Goal: Communication & Community: Answer question/provide support

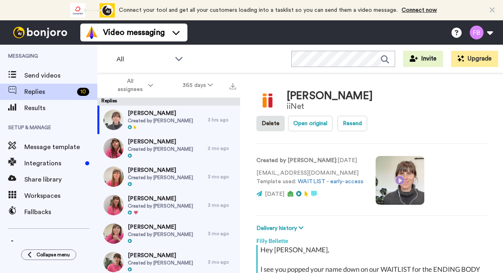
scroll to position [170, 0]
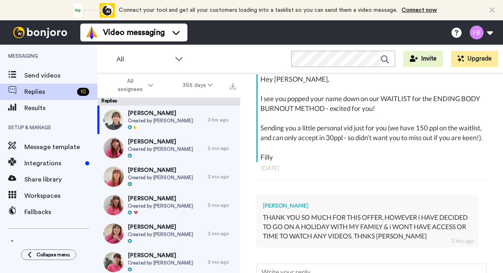
click at [162, 118] on span "Created by [PERSON_NAME]" at bounding box center [160, 120] width 65 height 6
type textarea "x"
type textarea "H"
type textarea "x"
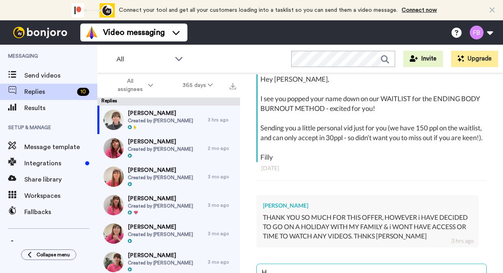
type textarea "Hi"
type textarea "x"
type textarea "Hi"
type textarea "x"
type textarea "Hi K"
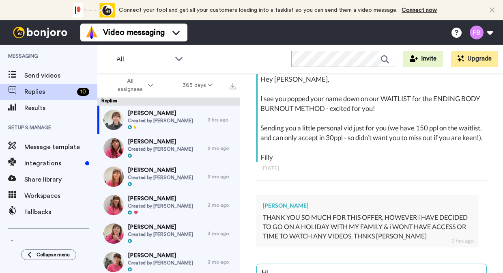
type textarea "x"
type textarea "Hi Ka"
type textarea "x"
type textarea "Hi Kay"
type textarea "x"
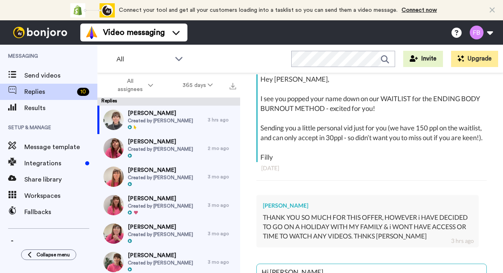
type textarea "Hi Kay,"
type textarea "x"
type textarea "Hi Kay,"
type textarea "x"
type textarea "Hi Kay, t"
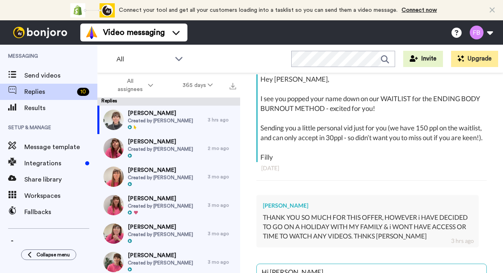
type textarea "x"
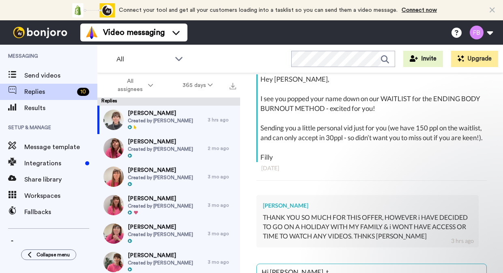
type textarea "Hi Kay, th"
type textarea "x"
type textarea "Hi Kay, tha"
type textarea "x"
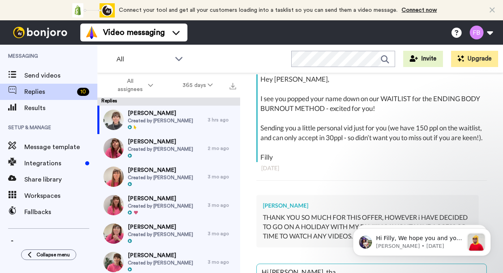
type textarea "Hi Kay, than"
type textarea "x"
type textarea "Hi Kay, thank"
type textarea "x"
type textarea "Hi Kay, thanks"
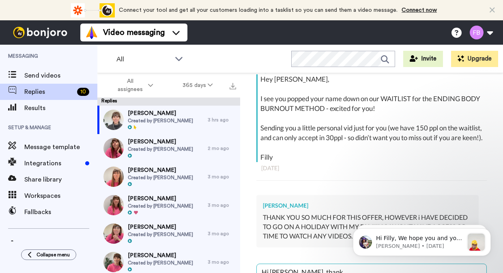
type textarea "x"
type textarea "Hi Kay, thanks"
type textarea "x"
type textarea "Hi Kay, thanks h"
type textarea "x"
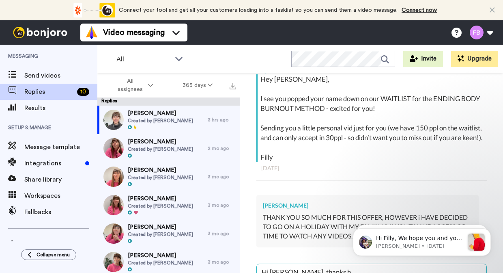
type textarea "Hi Kay, thanks he"
type textarea "x"
type textarea "Hi Kay, thanks hea"
type textarea "x"
type textarea "Hi Kay, thanks heap"
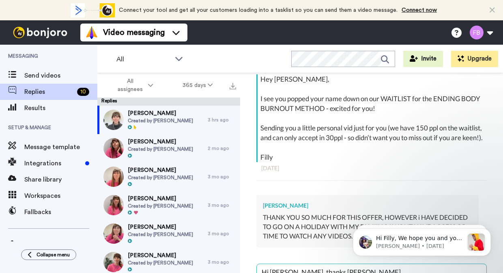
type textarea "x"
type textarea "Hi Kay, thanks heaps"
type textarea "x"
type textarea "Hi Kay, thanks heaps"
type textarea "x"
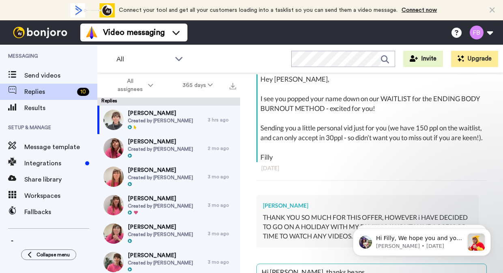
type textarea "Hi Kay, thanks heaps f"
type textarea "x"
type textarea "Hi Kay, thanks heaps fo"
type textarea "x"
type textarea "Hi Kay, thanks heaps for"
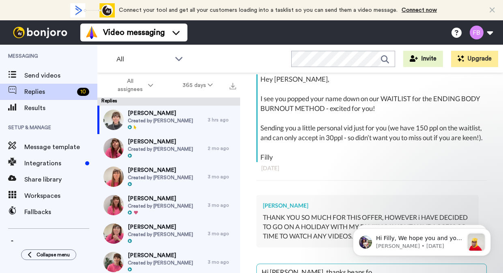
type textarea "x"
type textarea "Hi Kay, thanks heaps for"
type textarea "x"
type textarea "Hi Kay, thanks heaps for t"
type textarea "x"
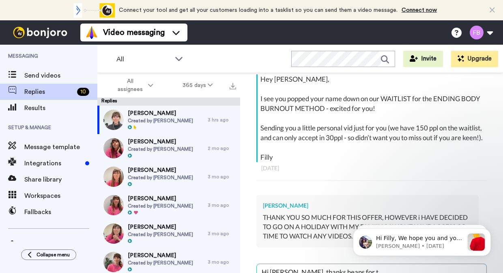
type textarea "Hi Kay, thanks heaps for th"
type textarea "x"
type textarea "Hi Kay, thanks heaps for the"
type textarea "x"
type textarea "Hi Kay, thanks heaps for the"
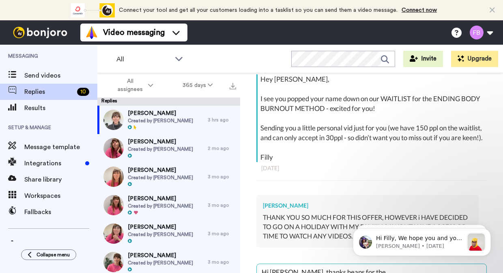
type textarea "x"
type textarea "Hi Kay, thanks heaps for the r"
type textarea "x"
type textarea "Hi Kay, thanks heaps for the re"
type textarea "x"
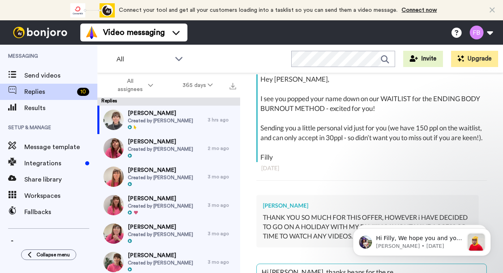
type textarea "Hi Kay, thanks heaps for the rep"
type textarea "x"
type textarea "Hi Kay, thanks heaps for the repl"
type textarea "x"
type textarea "Hi Kay, thanks heaps for the reply"
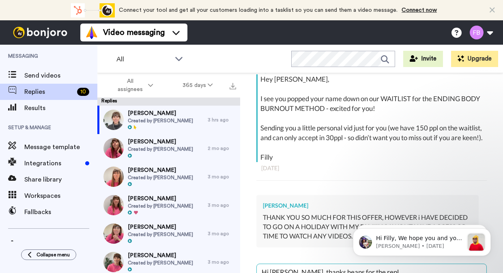
type textarea "x"
type textarea "Hi Kay, thanks heaps for the reply."
type textarea "x"
type textarea "Hi Kay, thanks heaps for the reply."
type textarea "x"
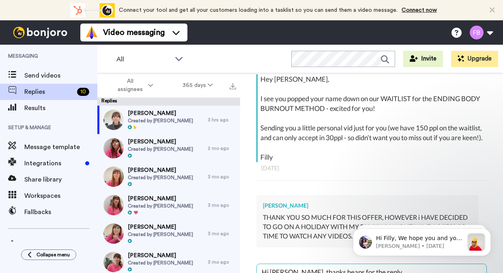
type textarea "Hi Kay, thanks heaps for the reply. O"
type textarea "x"
type textarea "Hi Kay, thanks heaps for the reply. Oh"
type textarea "x"
type textarea "Hi Kay, thanks heaps for the reply. Oh"
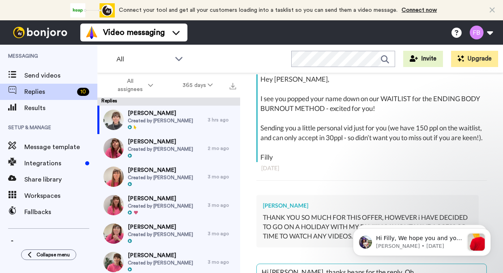
type textarea "x"
type textarea "Hi Kay, thanks heaps for the reply. Oh t"
type textarea "x"
type textarea "Hi Kay, thanks heaps for the reply. Oh th"
type textarea "x"
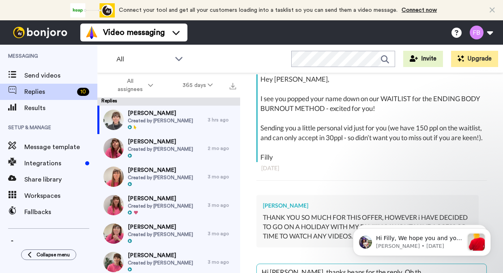
type textarea "Hi Kay, thanks heaps for the reply. Oh tha"
type textarea "x"
type textarea "Hi Kay, thanks heaps for the reply. Oh that"
type textarea "x"
type textarea "Hi Kay, thanks heaps for the reply. Oh that'"
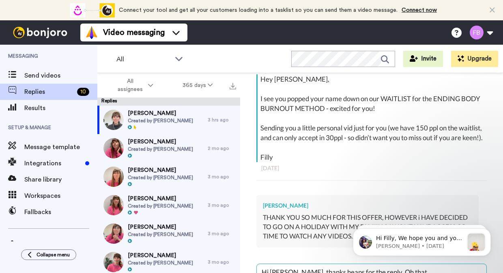
type textarea "x"
type textarea "Hi Kay, thanks heaps for the reply. Oh that's"
type textarea "x"
type textarea "Hi Kay, thanks heaps for the reply. Oh that's"
type textarea "x"
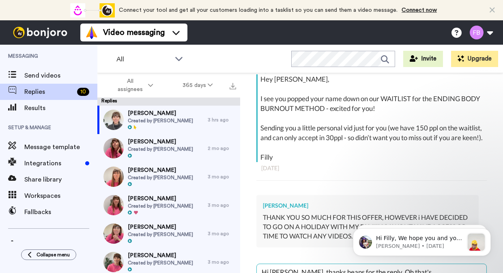
type textarea "Hi Kay, thanks heaps for the reply. Oh that's w"
type textarea "x"
type textarea "Hi Kay, thanks heaps for the reply. Oh that's wo"
type textarea "x"
type textarea "Hi Kay, thanks heaps for the reply. Oh that's won"
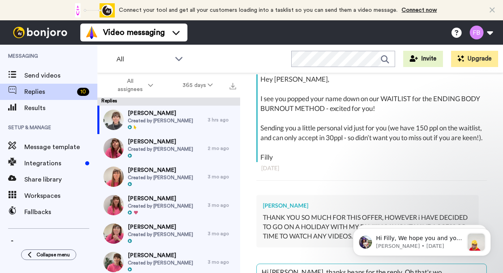
type textarea "x"
type textarea "Hi Kay, thanks heaps for the reply. Oh that's wond"
type textarea "x"
type textarea "Hi Kay, thanks heaps for the reply. Oh that's wonde"
type textarea "x"
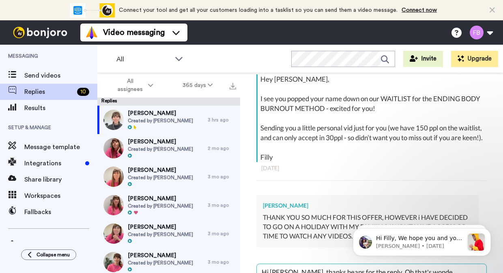
type textarea "Hi Kay, thanks heaps for the reply. Oh that's wonder"
type textarea "x"
type textarea "Hi Kay, thanks heaps for the reply. Oh that's wonderf"
type textarea "x"
type textarea "Hi Kay, thanks heaps for the reply. Oh that's wonderfu"
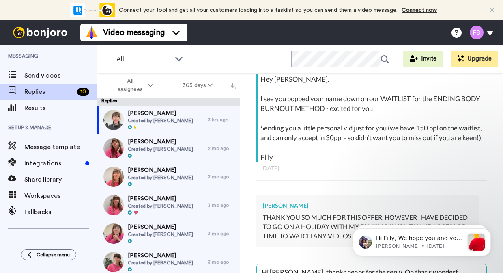
type textarea "x"
type textarea "Hi Kay, thanks heaps for the reply. Oh that's wonderful"
type textarea "x"
type textarea "Hi Kay, thanks heaps for the reply. Oh that's wonderful"
type textarea "x"
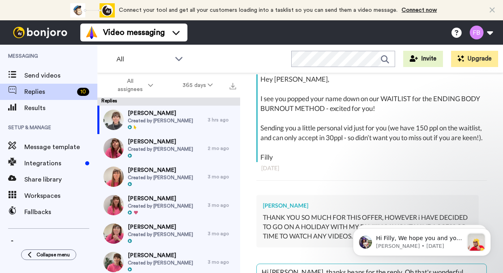
type textarea "Hi Kay, thanks heaps for the reply. Oh that's wonderful y"
type textarea "x"
type textarea "Hi Kay, thanks heaps for the reply. Oh that's wonderful yo"
type textarea "x"
type textarea "Hi Kay, thanks heaps for the reply. Oh that's wonderful you"
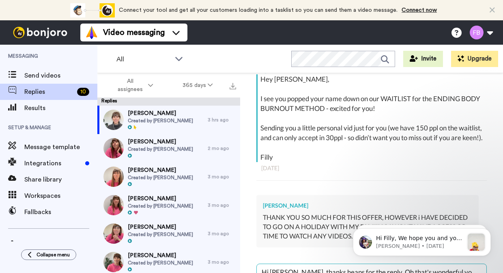
type textarea "x"
type textarea "Hi Kay, thanks heaps for the reply. Oh that's wonderful you'"
type textarea "x"
type textarea "Hi Kay, thanks heaps for the reply. Oh that's wonderful you'r"
type textarea "x"
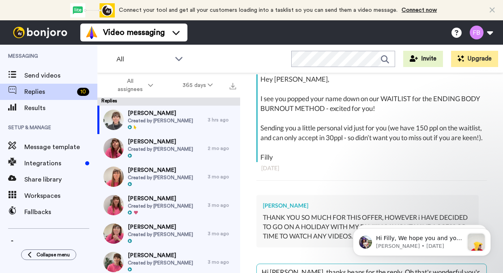
type textarea "Hi Kay, thanks heaps for the reply. Oh that's wonderful you're"
type textarea "x"
type textarea "Hi Kay, thanks heaps for the reply. Oh that's wonderful you're"
type textarea "x"
type textarea "Hi Kay, thanks heaps for the reply. Oh that's wonderful you're g"
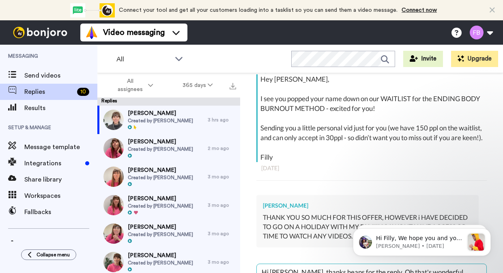
type textarea "x"
type textarea "Hi Kay, thanks heaps for the reply. Oh that's wonderful you're go"
type textarea "x"
type textarea "Hi Kay, thanks heaps for the reply. Oh that's wonderful you're goi"
type textarea "x"
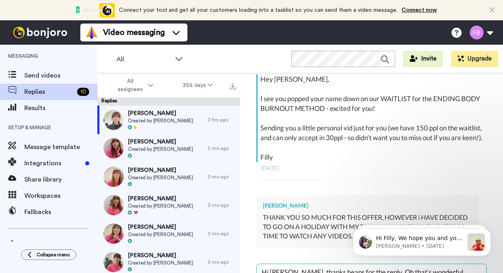
type textarea "Hi Kay, thanks heaps for the reply. Oh that's wonderful you're goin"
type textarea "x"
type textarea "Hi Kay, thanks heaps for the reply. Oh that's wonderful you're going"
type textarea "x"
type textarea "Hi Kay, thanks heaps for the reply. Oh that's wonderful you're going"
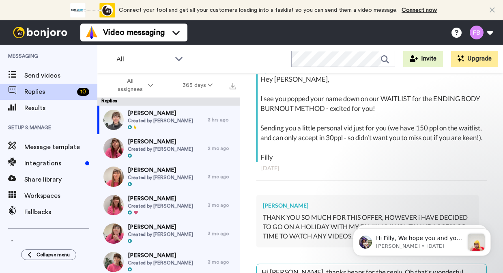
type textarea "x"
type textarea "Hi Kay, thanks heaps for the reply. Oh that's wonderful you're going o"
type textarea "x"
type textarea "Hi Kay, thanks heaps for the reply. Oh that's wonderful you're going on"
type textarea "x"
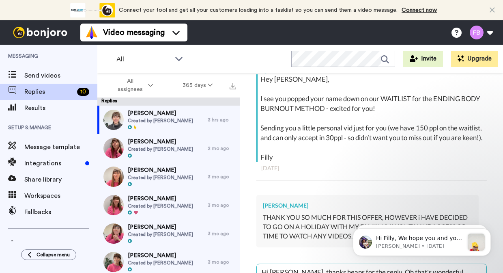
type textarea "Hi Kay, thanks heaps for the reply. Oh that's wonderful you're going on"
type textarea "x"
type textarea "Hi Kay, thanks heaps for the reply. Oh that's wonderful you're going on a"
type textarea "x"
type textarea "Hi Kay, thanks heaps for the reply. Oh that's wonderful you're going on a"
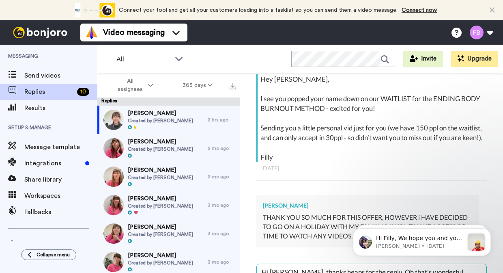
type textarea "x"
type textarea "Hi Kay, thanks heaps for the reply. Oh that's wonderful you're going on a h"
type textarea "x"
type textarea "Hi Kay, thanks heaps for the reply. Oh that's wonderful you're going on a ho"
type textarea "x"
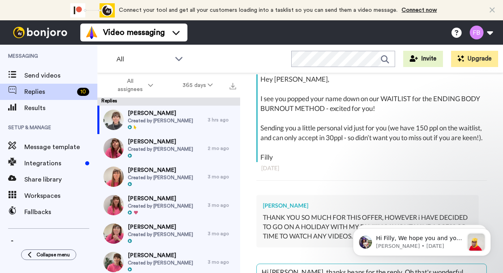
scroll to position [1, 0]
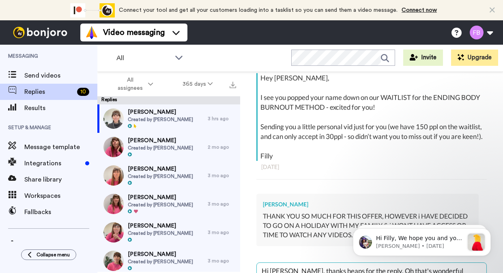
type textarea "Hi Kay, thanks heaps for the reply. Oh that's wonderful you're going on a hol"
type textarea "x"
type textarea "Hi Kay, thanks heaps for the reply. Oh that's wonderful you're going on a holi"
type textarea "x"
type textarea "Hi Kay, thanks heaps for the reply. Oh that's wonderful you're going on a holid"
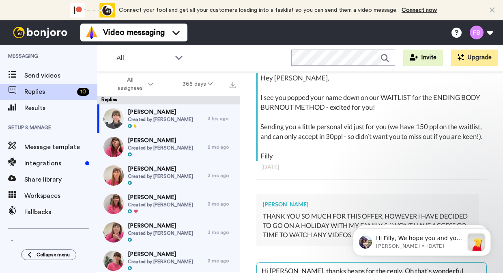
type textarea "x"
type textarea "Hi Kay, thanks heaps for the reply. Oh that's wonderful you're going on a holida"
type textarea "x"
type textarea "Hi Kay, thanks heaps for the reply. Oh that's wonderful you're going on a holid…"
type textarea "x"
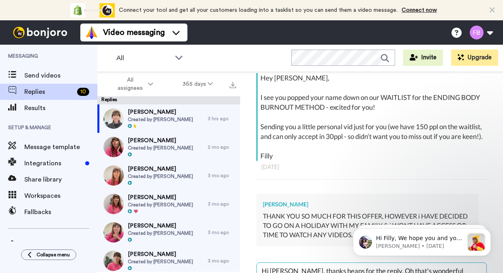
type textarea "Hi Kay, thanks heaps for the reply. Oh that's wonderful you're going on a holid…"
type textarea "x"
type textarea "Hi Kay, thanks heaps for the reply. Oh that's wonderful you're going on a holid…"
type textarea "x"
type textarea "Hi Kay, thanks heaps for the reply. Oh that's wonderful you're going on a holid…"
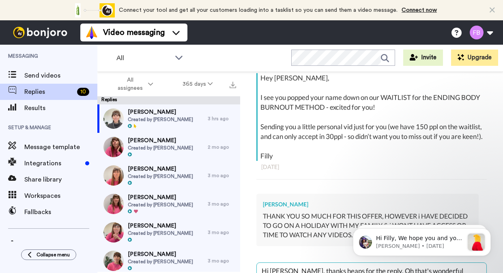
type textarea "x"
type textarea "Hi Kay, thanks heaps for the reply. Oh that's wonderful you're going on a holid…"
type textarea "x"
type textarea "Hi Kay, thanks heaps for the reply. Oh that's wonderful you're going on a holid…"
type textarea "x"
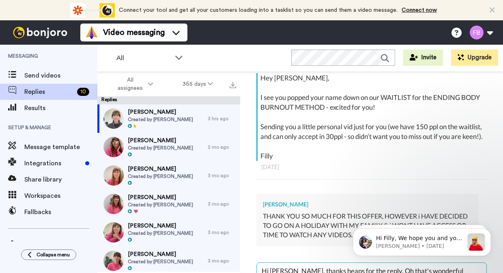
type textarea "Hi Kay, thanks heaps for the reply. Oh that's wonderful you're going on a holid…"
type textarea "x"
type textarea "Hi Kay, thanks heaps for the reply. Oh that's wonderful you're going on a holid…"
type textarea "x"
type textarea "Hi Kay, thanks heaps for the reply. Oh that's wonderful you're going on a holid…"
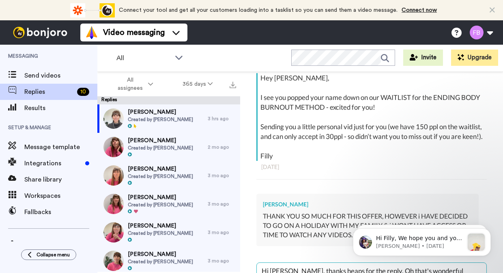
type textarea "x"
type textarea "Hi Kay, thanks heaps for the reply. Oh that's wonderful you're going on a holid…"
type textarea "x"
type textarea "Hi Kay, thanks heaps for the reply. Oh that's wonderful you're going on a holid…"
type textarea "x"
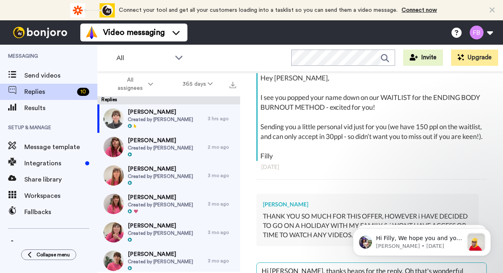
type textarea "Hi Kay, thanks heaps for the reply. Oh that's wonderful you're going on a holid…"
type textarea "x"
type textarea "Hi Kay, thanks heaps for the reply. Oh that's wonderful you're going on a holid…"
type textarea "x"
type textarea "Hi Kay, thanks heaps for the reply. Oh that's wonderful you're going on a holid…"
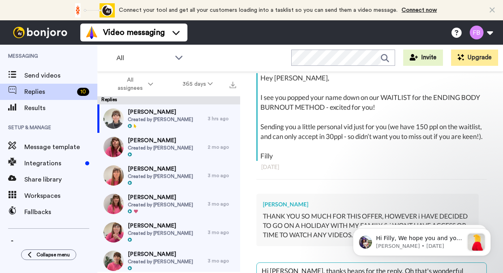
type textarea "x"
type textarea "Hi Kay, thanks heaps for the reply. Oh that's wonderful you're going on a holid…"
type textarea "x"
type textarea "Hi Kay, thanks heaps for the reply. Oh that's wonderful you're going on a holid…"
type textarea "x"
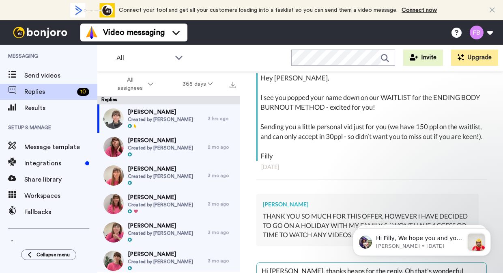
type textarea "Hi Kay, thanks heaps for the reply. Oh that's wonderful you're going on a holid…"
type textarea "x"
type textarea "Hi Kay, thanks heaps for the reply. Oh that's wonderful you're going on a holid…"
type textarea "x"
type textarea "Hi Kay, thanks heaps for the reply. Oh that's wonderful you're going on a holid…"
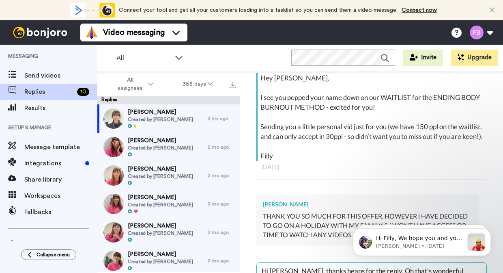
type textarea "x"
type textarea "Hi Kay, thanks heaps for the reply. Oh that's wonderful you're going on a holid…"
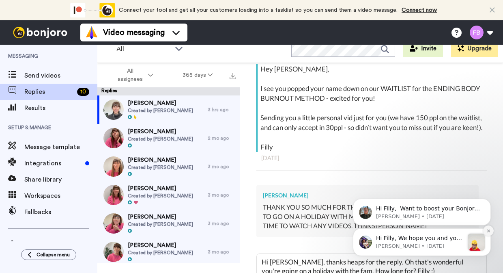
click at [489, 231] on icon "Dismiss notification" at bounding box center [488, 230] width 3 height 3
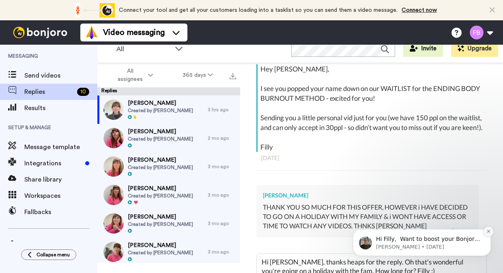
click at [489, 232] on icon "Dismiss notification" at bounding box center [489, 231] width 4 height 4
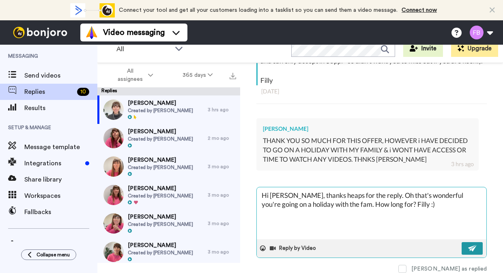
scroll to position [237, 0]
click at [471, 245] on img at bounding box center [472, 248] width 9 height 6
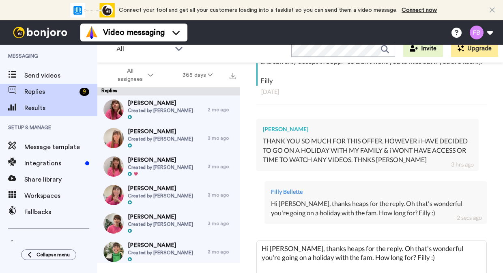
scroll to position [0, 0]
click at [54, 106] on span "Results" at bounding box center [60, 108] width 73 height 10
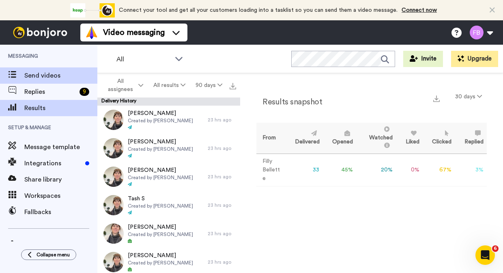
click at [59, 75] on span "Send videos" at bounding box center [60, 76] width 73 height 10
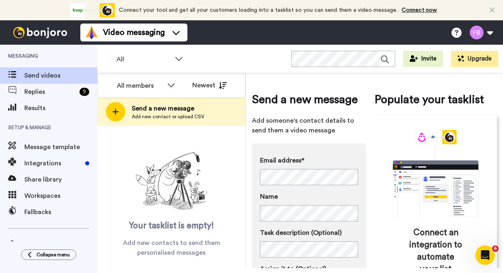
click at [362, 230] on div "Email address* No search result for ‘ jodiegardem@gmail.com ’ Name Task descrip…" at bounding box center [309, 240] width 114 height 194
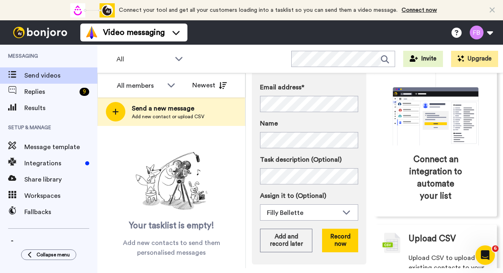
scroll to position [85, 0]
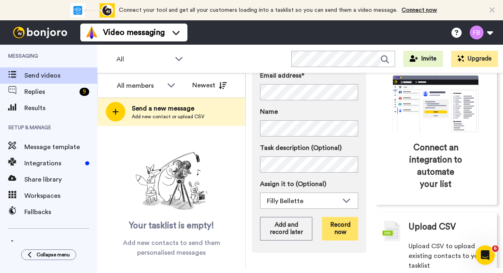
click at [342, 225] on button "Record now" at bounding box center [340, 229] width 36 height 24
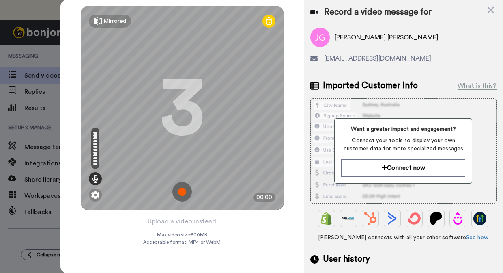
click at [181, 194] on img at bounding box center [181, 191] width 19 height 19
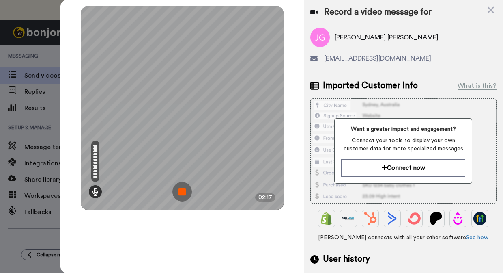
click at [181, 194] on img at bounding box center [181, 191] width 19 height 19
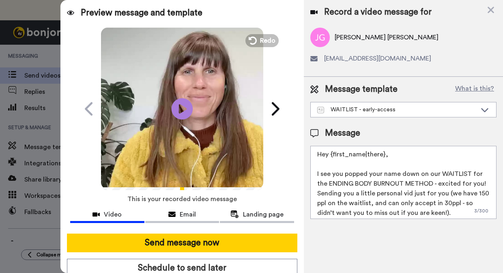
click at [178, 111] on icon at bounding box center [183, 109] width 22 height 22
click at [480, 183] on textarea "Hey {first_name|there}, I see you popped your name down on our WAITLIST for the…" at bounding box center [403, 182] width 186 height 73
type textarea "Hey {first_name|there}, I see you popped your name down on our WAITLIST for the…"
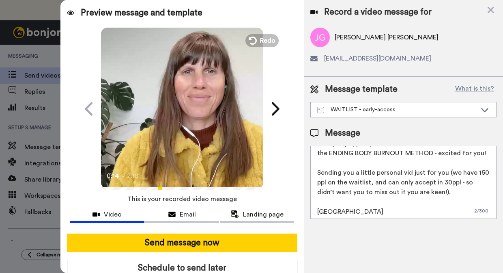
scroll to position [30, 0]
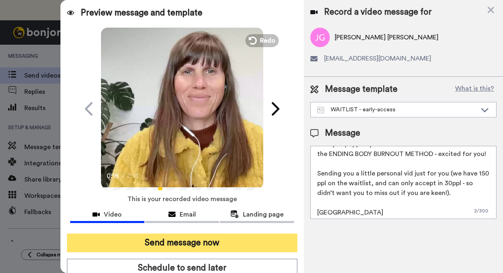
click at [233, 243] on button "Send message now" at bounding box center [182, 242] width 230 height 19
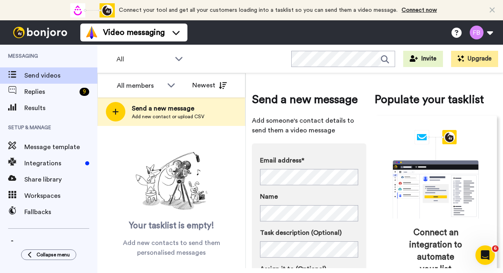
click at [371, 174] on div "Send a new message Add someone's contact details to send them a video message E…" at bounding box center [374, 227] width 245 height 296
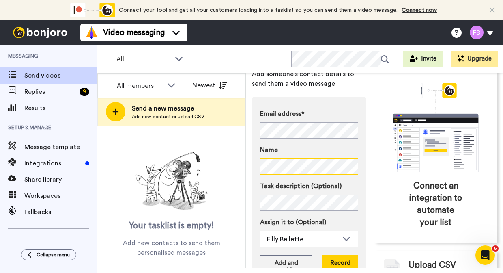
scroll to position [54, 0]
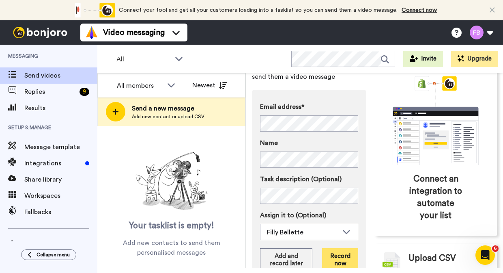
click at [337, 258] on button "Record now" at bounding box center [340, 260] width 36 height 24
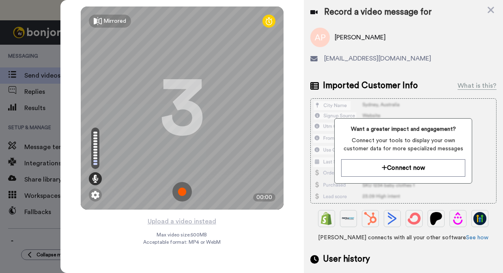
click at [183, 192] on img at bounding box center [181, 191] width 19 height 19
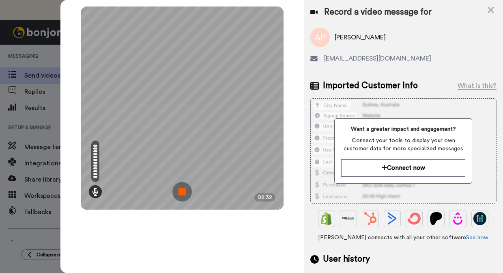
click at [182, 194] on img at bounding box center [181, 191] width 19 height 19
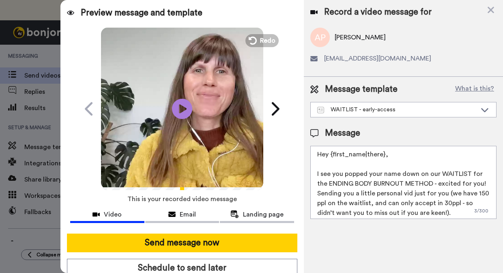
click at [478, 183] on textarea "Hey {first_name|there}, I see you popped your name down on our WAITLIST for the…" at bounding box center [403, 182] width 186 height 73
type textarea "Hey {first_name|there}, I see you popped your name down on our WAITLIST for the…"
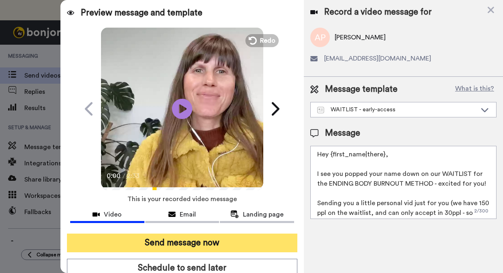
click at [225, 240] on button "Send message now" at bounding box center [182, 242] width 230 height 19
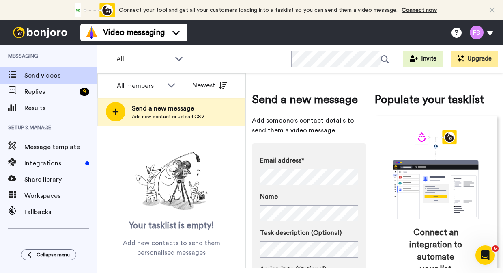
click at [369, 171] on div "Send a new message Add someone's contact details to send them a video message E…" at bounding box center [374, 227] width 245 height 296
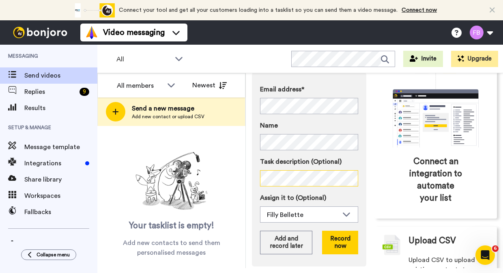
scroll to position [72, 0]
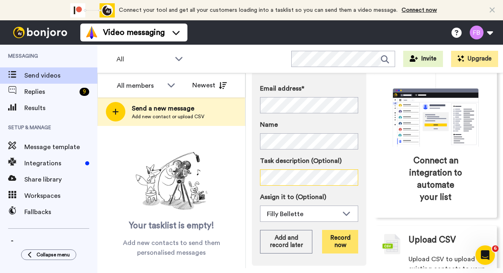
click at [344, 243] on button "Record now" at bounding box center [340, 242] width 36 height 24
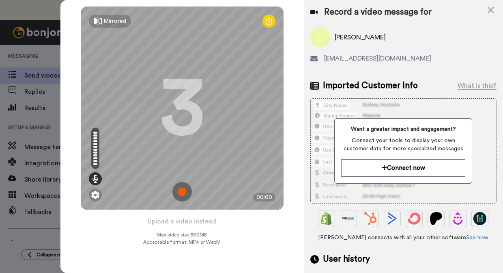
click at [183, 193] on img at bounding box center [181, 191] width 19 height 19
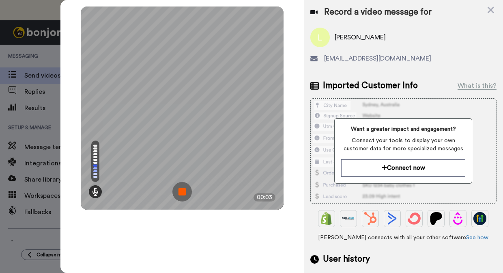
click at [183, 193] on img at bounding box center [181, 191] width 19 height 19
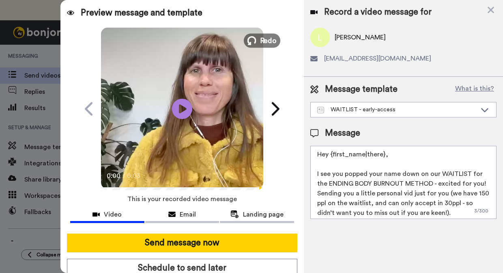
click at [260, 39] on span "Redo" at bounding box center [268, 40] width 17 height 11
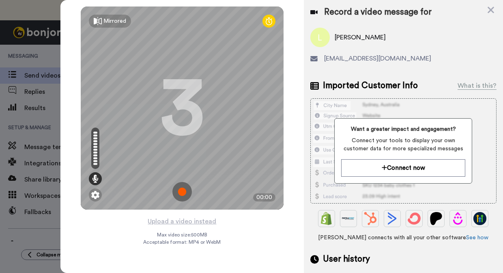
click at [184, 191] on img at bounding box center [181, 191] width 19 height 19
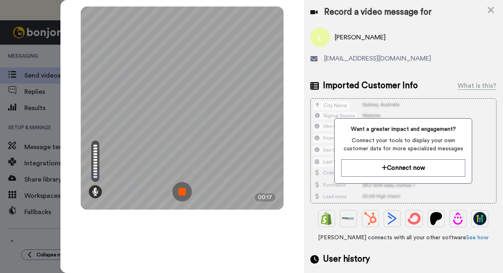
click at [184, 191] on img at bounding box center [181, 191] width 19 height 19
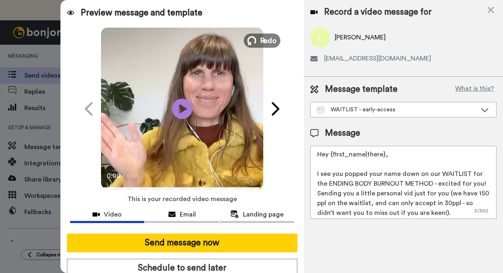
click at [262, 41] on span "Redo" at bounding box center [268, 40] width 17 height 11
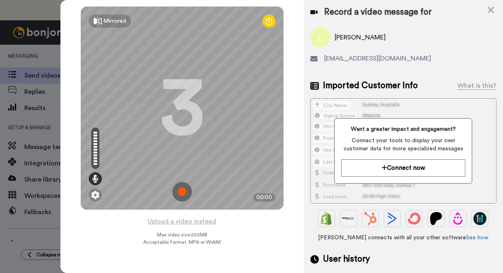
click at [186, 192] on img at bounding box center [181, 191] width 19 height 19
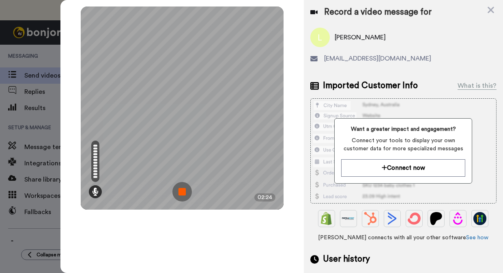
click at [176, 190] on img at bounding box center [181, 191] width 19 height 19
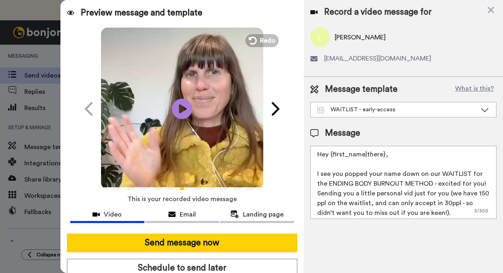
click at [482, 181] on textarea "Hey {first_name|there}, I see you popped your name down on our WAITLIST for the…" at bounding box center [403, 182] width 186 height 73
type textarea "Hey {first_name|there}, I see you popped your name down on our WAITLIST for the…"
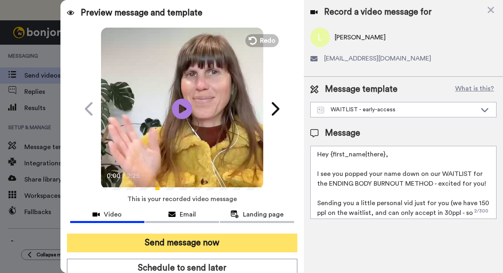
click at [196, 243] on button "Send message now" at bounding box center [182, 242] width 230 height 19
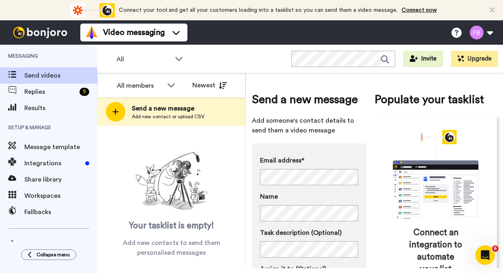
click at [362, 214] on div "Email address* No search result for ‘ [EMAIL_ADDRESS][DOMAIN_NAME] ’ Name Task …" at bounding box center [309, 240] width 114 height 194
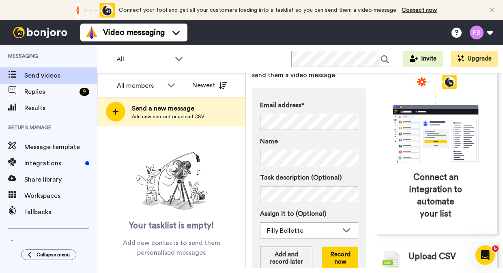
scroll to position [67, 0]
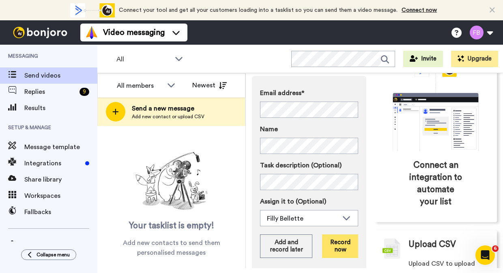
click at [336, 248] on button "Record now" at bounding box center [340, 246] width 36 height 24
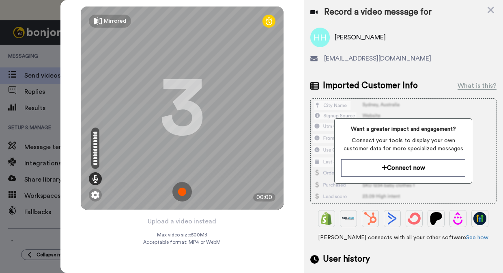
click at [183, 196] on img at bounding box center [181, 191] width 19 height 19
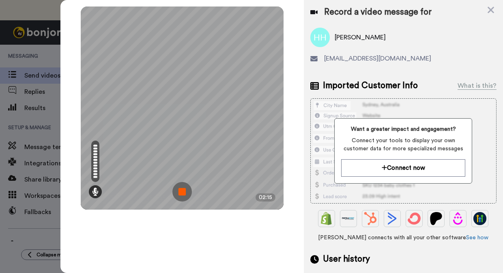
click at [183, 192] on img at bounding box center [181, 191] width 19 height 19
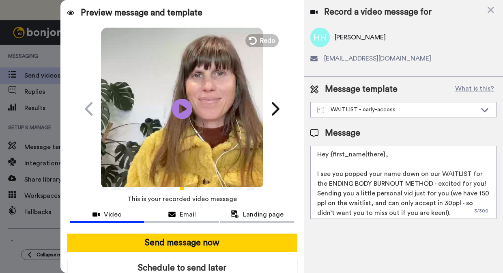
click at [488, 181] on textarea "Hey {first_name|there}, I see you popped your name down on our WAITLIST for the…" at bounding box center [403, 182] width 186 height 73
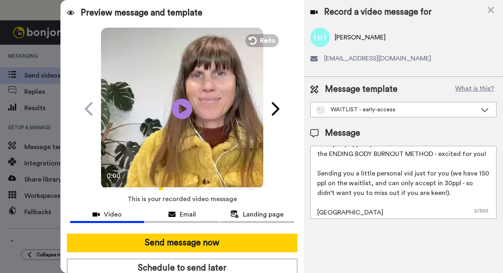
scroll to position [30, 0]
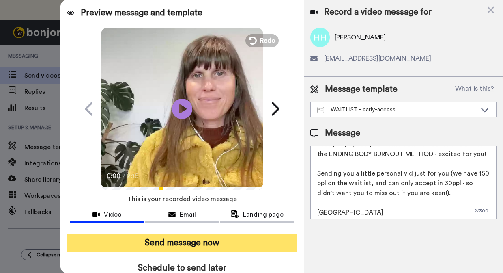
type textarea "Hey {first_name|there}, I see you popped your name down on our WAITLIST for the…"
click at [212, 239] on button "Send message now" at bounding box center [182, 242] width 230 height 19
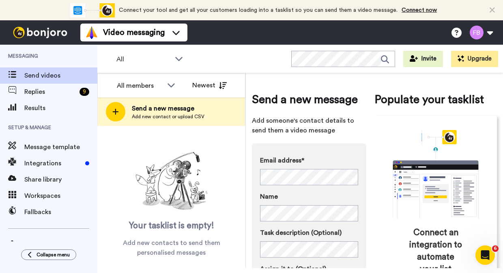
click at [367, 226] on div "Send a new message Add someone's contact details to send them a video message E…" at bounding box center [374, 227] width 245 height 296
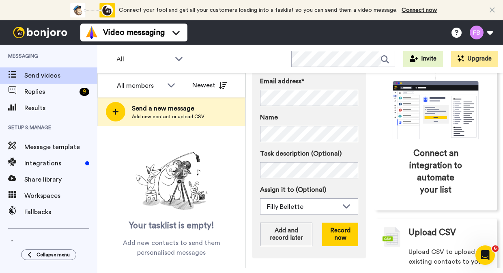
scroll to position [87, 0]
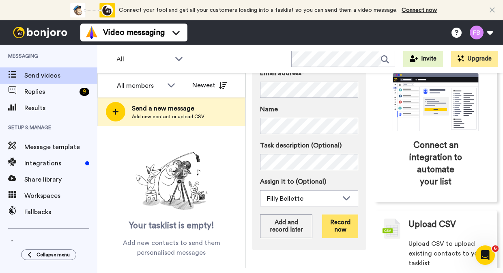
click at [341, 232] on button "Record now" at bounding box center [340, 226] width 36 height 24
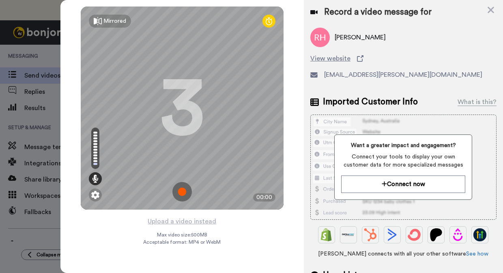
click at [182, 193] on img at bounding box center [181, 191] width 19 height 19
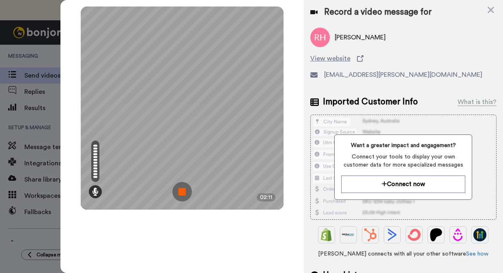
click at [182, 193] on img at bounding box center [181, 191] width 19 height 19
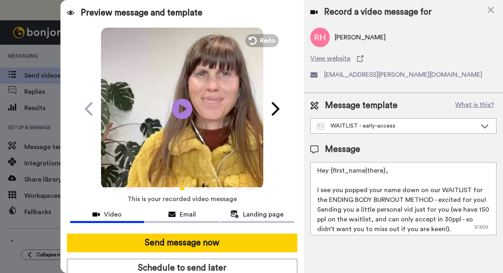
click at [478, 198] on textarea "Hey {first_name|there}, I see you popped your name down on our WAITLIST for the…" at bounding box center [403, 198] width 186 height 73
type textarea "Hey {first_name|there}, I see you popped your name down on our WAITLIST for the…"
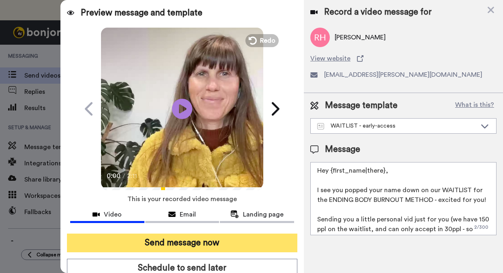
click at [167, 243] on button "Send message now" at bounding box center [182, 242] width 230 height 19
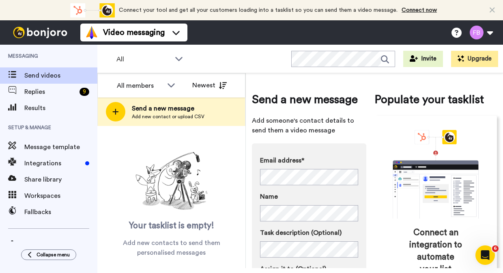
click at [340, 220] on div "Email address* No search result for ‘ [EMAIL_ADDRESS][DOMAIN_NAME] ’ Name Task …" at bounding box center [309, 224] width 98 height 138
click at [366, 227] on div "Email address* No search result for ‘ [EMAIL_ADDRESS][DOMAIN_NAME] ’ Name Task …" at bounding box center [309, 240] width 114 height 194
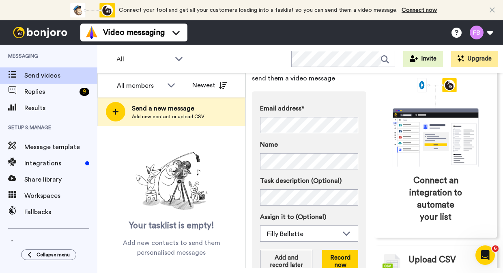
scroll to position [67, 0]
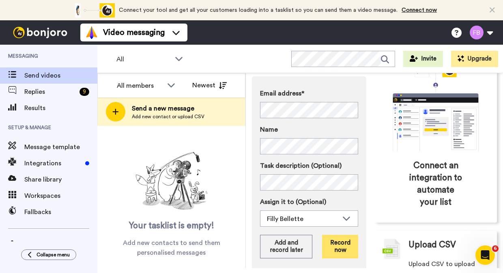
click at [342, 247] on button "Record now" at bounding box center [340, 247] width 36 height 24
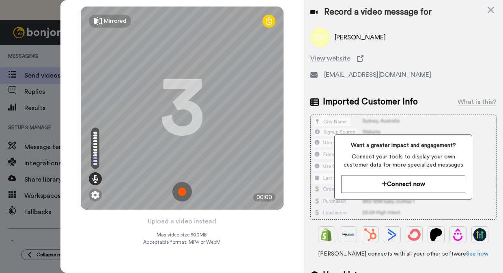
click at [179, 192] on img at bounding box center [181, 191] width 19 height 19
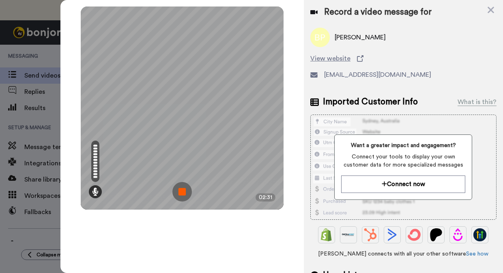
click at [179, 192] on img at bounding box center [181, 191] width 19 height 19
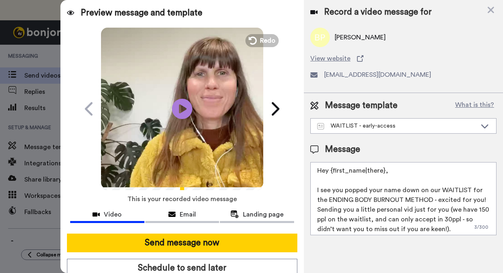
click at [475, 202] on textarea "Hey {first_name|there}, I see you popped your name down on our WAITLIST for the…" at bounding box center [403, 198] width 186 height 73
type textarea "Hey {first_name|there}, I see you popped your name down on our WAITLIST for the…"
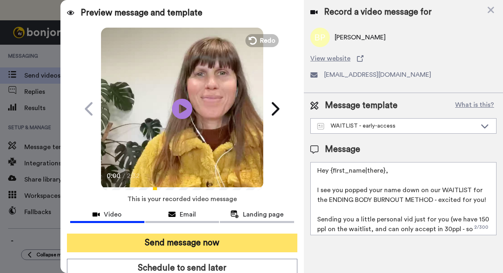
click at [232, 240] on button "Send message now" at bounding box center [182, 242] width 230 height 19
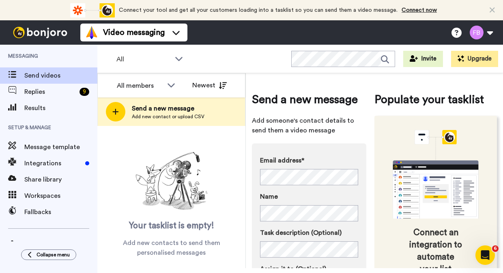
click at [376, 166] on icon "animation" at bounding box center [436, 174] width 122 height 88
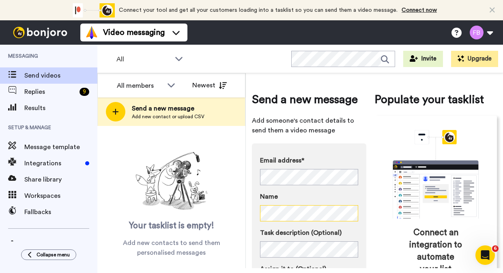
click at [368, 239] on div "Send a new message Add someone's contact details to send them a video message E…" at bounding box center [374, 227] width 245 height 296
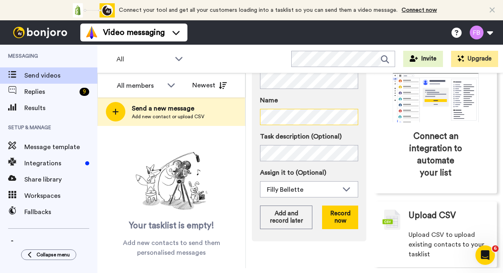
scroll to position [107, 0]
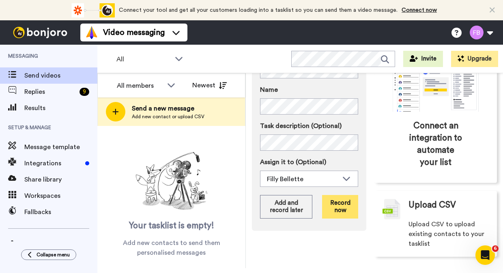
click at [344, 207] on button "Record now" at bounding box center [340, 207] width 36 height 24
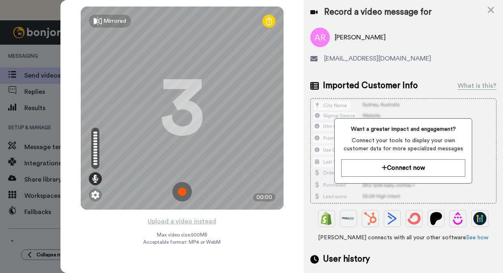
click at [184, 192] on img at bounding box center [181, 191] width 19 height 19
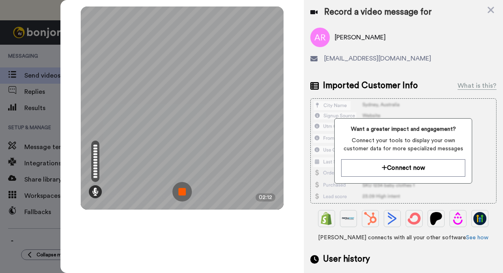
click at [184, 192] on img at bounding box center [181, 191] width 19 height 19
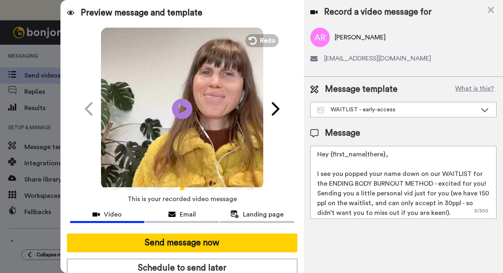
click at [480, 182] on textarea "Hey {first_name|there}, I see you popped your name down on our WAITLIST for the…" at bounding box center [403, 182] width 186 height 73
type textarea "Hey {first_name|there}, I see you popped your name down on our WAITLIST for the…"
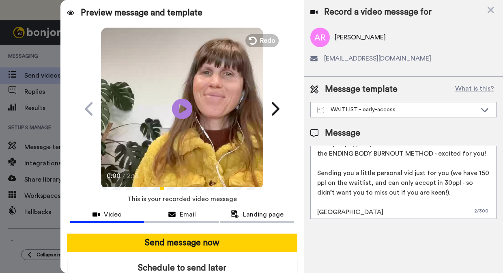
scroll to position [30, 0]
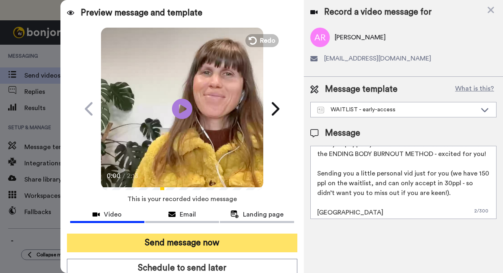
click at [212, 242] on button "Send message now" at bounding box center [182, 242] width 230 height 19
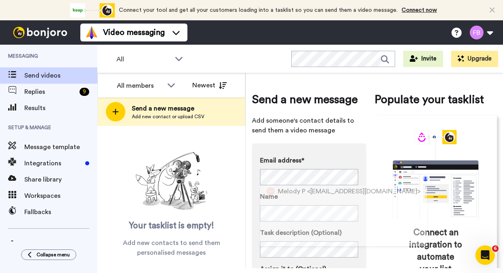
click at [368, 166] on div "Send a new message Add someone's contact details to send them a video message E…" at bounding box center [374, 227] width 245 height 296
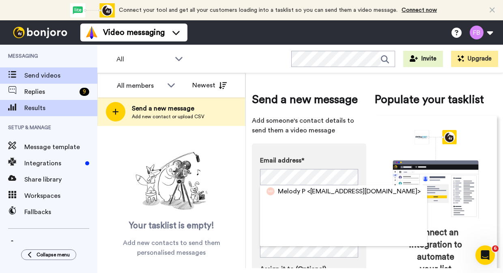
click at [34, 111] on span "Results" at bounding box center [60, 108] width 73 height 10
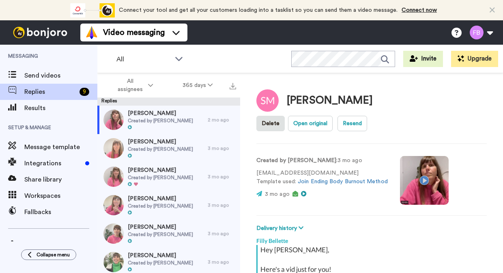
type textarea "x"
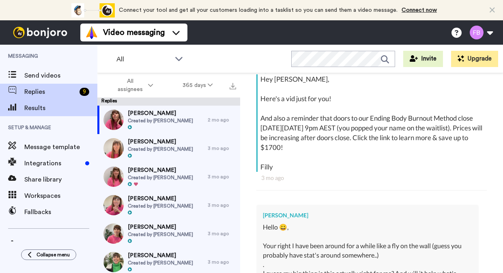
click at [49, 105] on span "Results" at bounding box center [60, 108] width 73 height 10
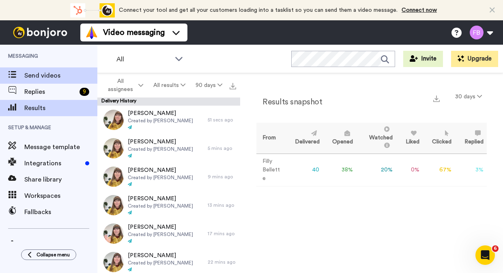
click at [54, 74] on span "Send videos" at bounding box center [60, 76] width 73 height 10
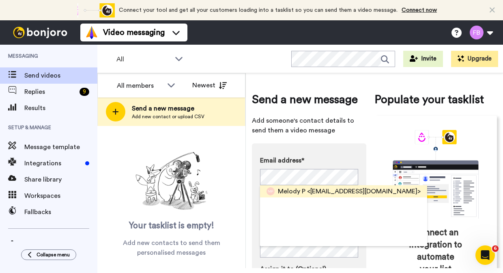
click at [376, 189] on span "<mellabella84@hotmail.com>" at bounding box center [364, 191] width 114 height 10
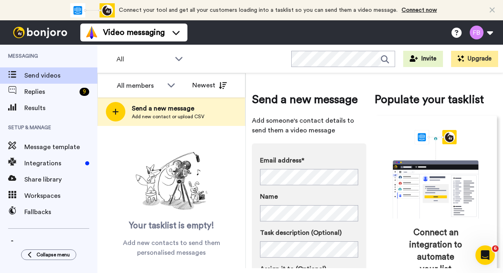
click at [368, 251] on div "Send a new message Add someone's contact details to send them a video message E…" at bounding box center [374, 227] width 245 height 296
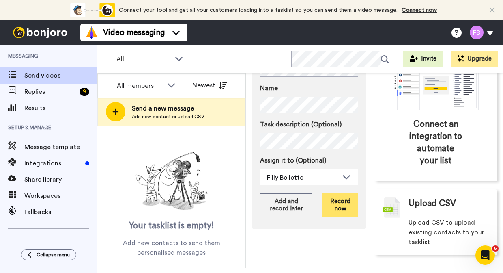
scroll to position [108, 0]
click at [344, 208] on button "Record now" at bounding box center [340, 206] width 36 height 24
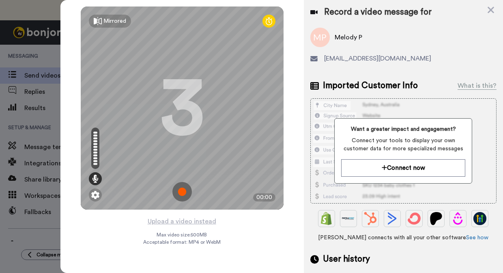
click at [183, 192] on img at bounding box center [181, 191] width 19 height 19
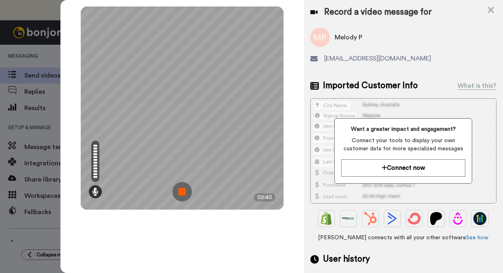
click at [185, 192] on img at bounding box center [181, 191] width 19 height 19
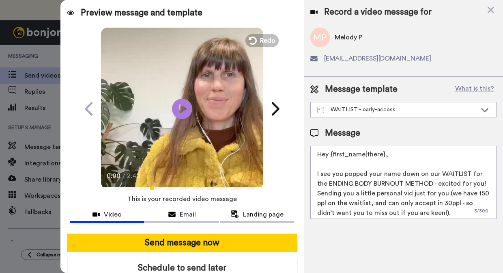
click at [478, 183] on textarea "Hey {first_name|there}, I see you popped your name down on our WAITLIST for the…" at bounding box center [403, 182] width 186 height 73
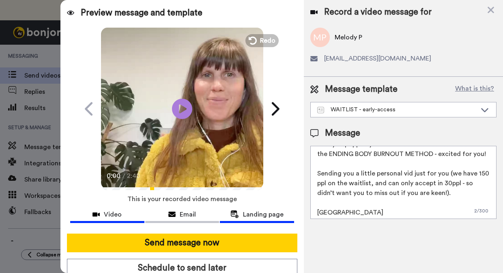
scroll to position [30, 0]
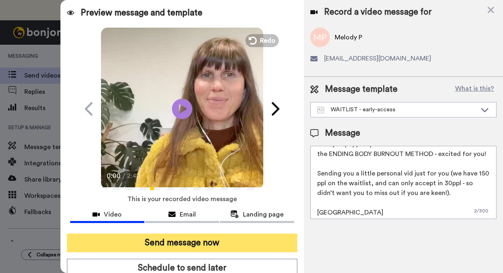
type textarea "Hey {first_name|there}, I see you popped your name down on our WAITLIST for the…"
click at [207, 245] on button "Send message now" at bounding box center [182, 242] width 230 height 19
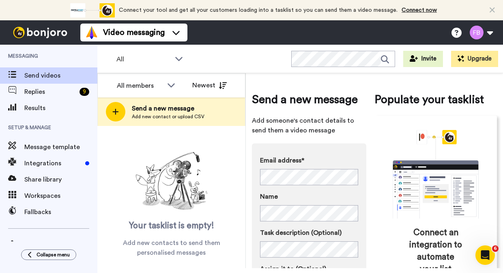
click at [369, 216] on div "Send a new message Add someone's contact details to send them a video message E…" at bounding box center [374, 227] width 245 height 296
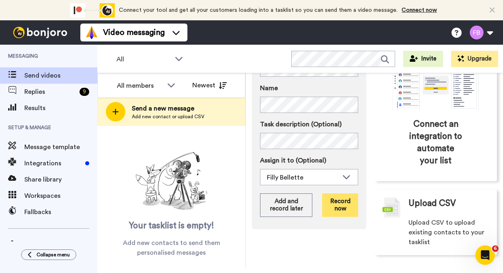
scroll to position [108, 0]
click at [344, 205] on button "Record now" at bounding box center [340, 206] width 36 height 24
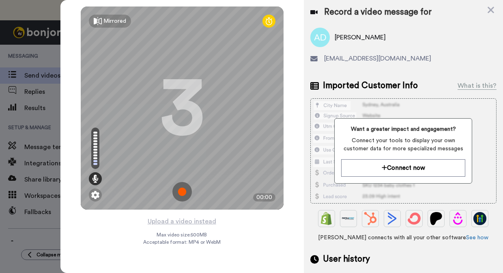
click at [183, 188] on img at bounding box center [181, 191] width 19 height 19
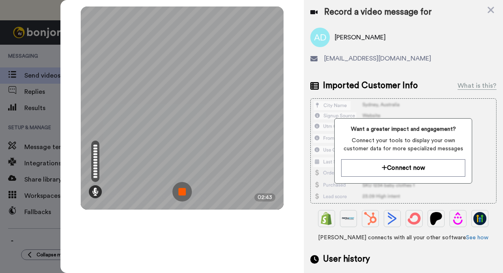
click at [183, 193] on img at bounding box center [181, 191] width 19 height 19
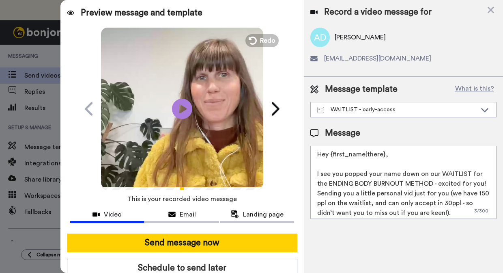
click at [324, 60] on span "[EMAIL_ADDRESS][DOMAIN_NAME]" at bounding box center [377, 59] width 107 height 10
click at [329, 59] on span "[EMAIL_ADDRESS][DOMAIN_NAME]" at bounding box center [377, 59] width 107 height 10
click at [184, 213] on span "Email" at bounding box center [188, 214] width 16 height 10
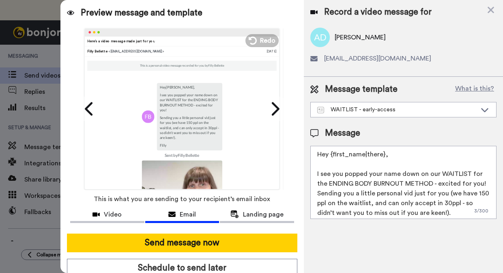
click at [317, 59] on icon at bounding box center [313, 58] width 7 height 6
click at [314, 58] on icon at bounding box center [313, 58] width 7 height 6
click at [327, 57] on span "[EMAIL_ADDRESS][DOMAIN_NAME]" at bounding box center [377, 59] width 107 height 10
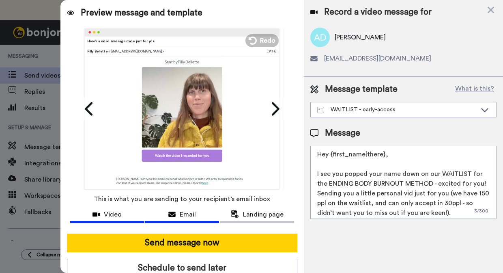
scroll to position [151, 0]
click at [111, 211] on span "Video" at bounding box center [113, 214] width 18 height 10
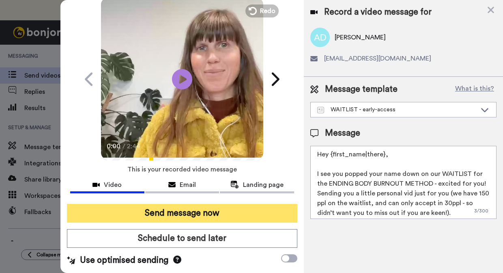
scroll to position [33, 0]
click at [197, 208] on button "Send message now" at bounding box center [182, 213] width 230 height 19
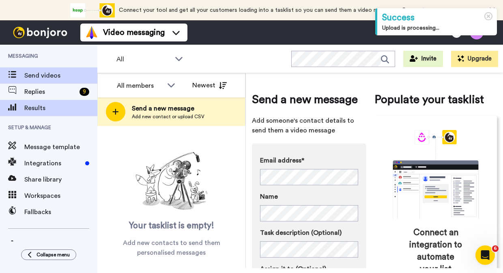
click at [38, 110] on span "Results" at bounding box center [60, 108] width 73 height 10
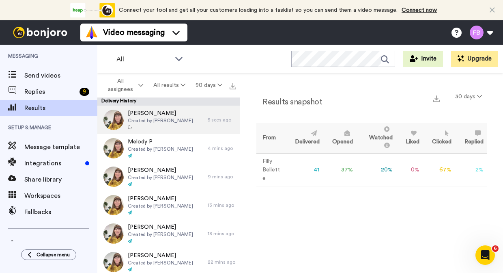
click at [165, 119] on span "Created by [PERSON_NAME]" at bounding box center [160, 120] width 65 height 6
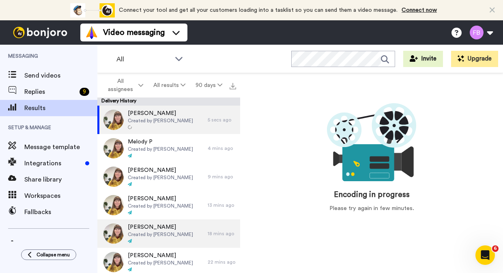
click at [149, 234] on span "Created by [PERSON_NAME]" at bounding box center [160, 234] width 65 height 6
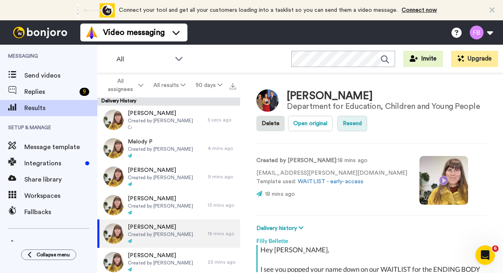
click at [353, 124] on button "Resend" at bounding box center [353, 123] width 30 height 15
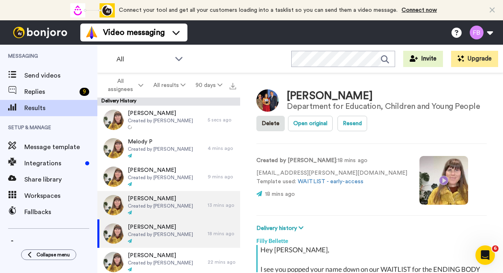
click at [152, 207] on span "Created by [PERSON_NAME]" at bounding box center [160, 205] width 65 height 6
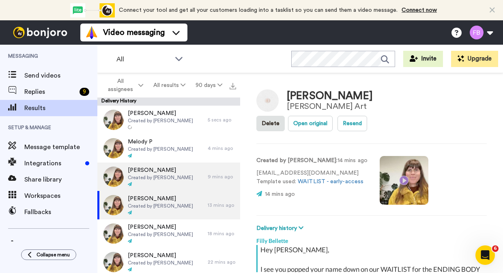
click at [142, 179] on span "Created by [PERSON_NAME]" at bounding box center [160, 177] width 65 height 6
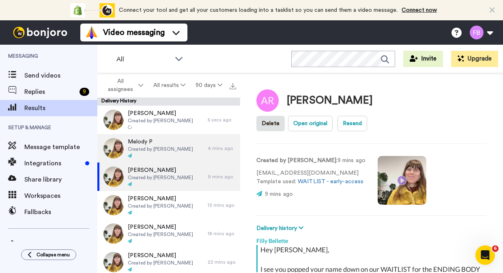
click at [157, 151] on span "Created by [PERSON_NAME]" at bounding box center [160, 149] width 65 height 6
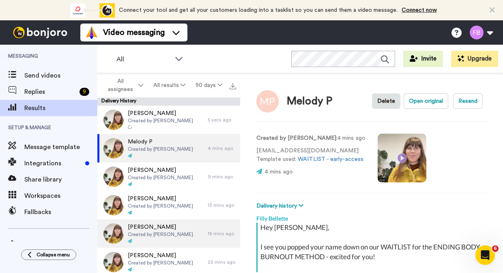
click at [156, 228] on span "[PERSON_NAME]" at bounding box center [160, 227] width 65 height 8
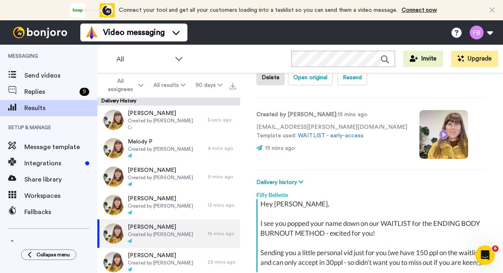
scroll to position [47, 0]
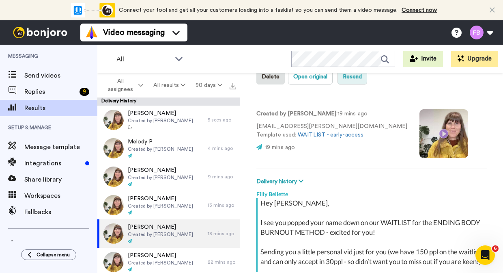
click at [354, 77] on button "Resend" at bounding box center [353, 76] width 30 height 15
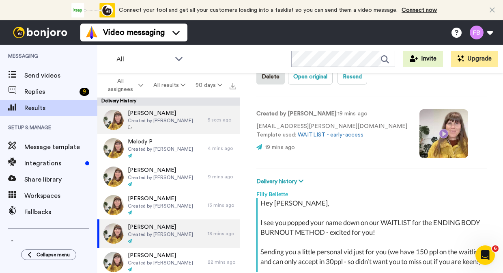
click at [178, 120] on span "Created by [PERSON_NAME]" at bounding box center [160, 120] width 65 height 6
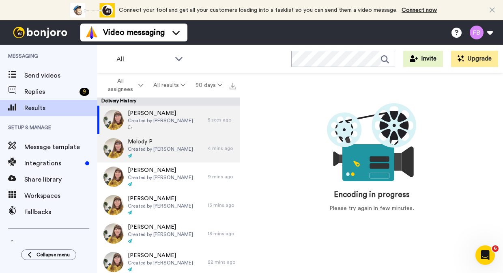
click at [154, 152] on div "Melody P Created by Filly Bellette" at bounding box center [160, 148] width 65 height 21
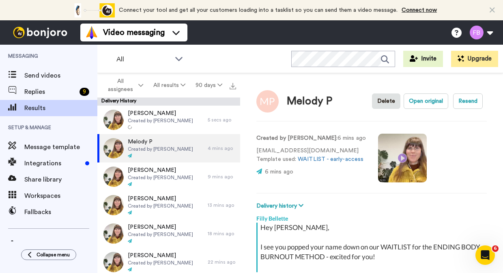
type textarea "x"
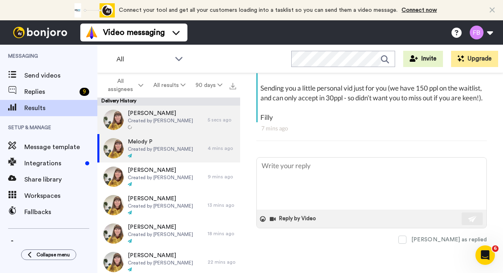
click at [159, 122] on span "Created by [PERSON_NAME]" at bounding box center [160, 120] width 65 height 6
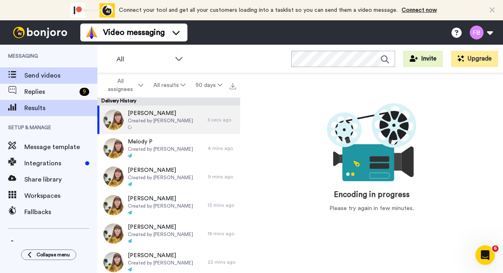
click at [55, 77] on span "Send videos" at bounding box center [60, 76] width 73 height 10
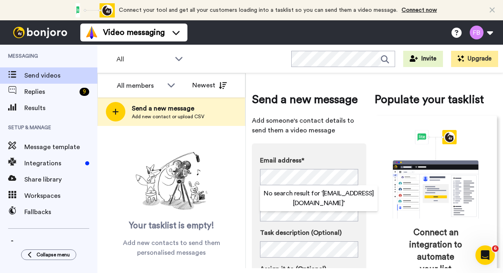
click at [370, 170] on div "Send a new message Add someone's contact details to send them a video message E…" at bounding box center [374, 227] width 245 height 296
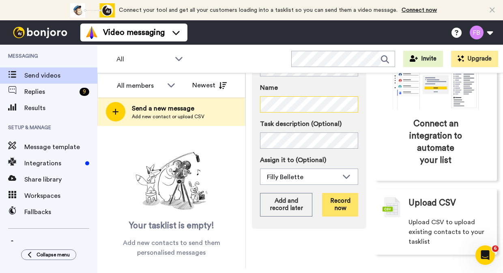
scroll to position [108, 0]
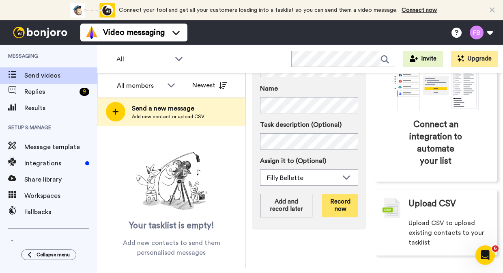
click at [339, 206] on button "Record now" at bounding box center [340, 206] width 36 height 24
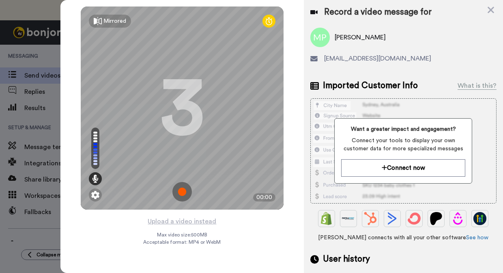
click at [183, 189] on img at bounding box center [181, 191] width 19 height 19
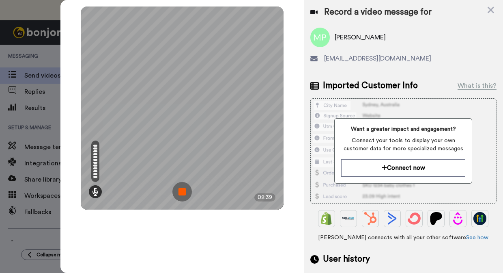
click at [183, 189] on img at bounding box center [181, 191] width 19 height 19
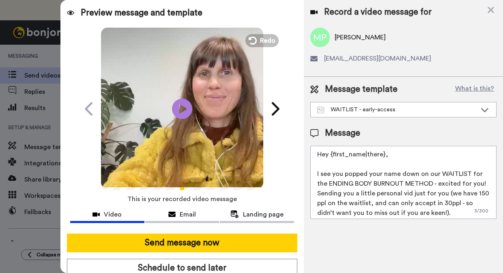
click at [480, 179] on textarea "Hey {first_name|there}, I see you popped your name down on our WAITLIST for the…" at bounding box center [403, 182] width 186 height 73
type textarea "Hey {first_name|there}, I see you popped your name down on our WAITLIST for the…"
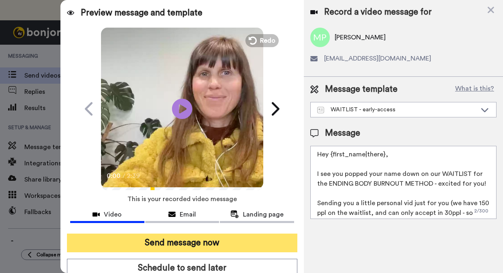
click at [241, 241] on button "Send message now" at bounding box center [182, 242] width 230 height 19
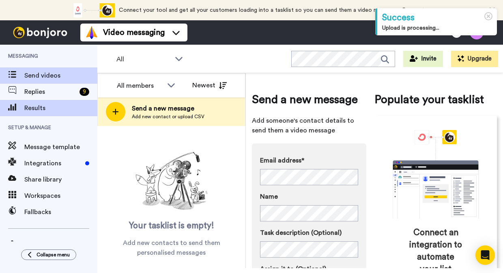
click at [37, 105] on span "Results" at bounding box center [60, 108] width 73 height 10
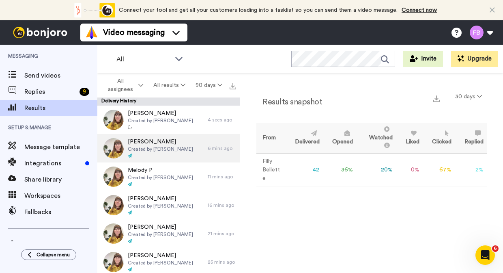
click at [163, 144] on span "[PERSON_NAME]" at bounding box center [160, 142] width 65 height 8
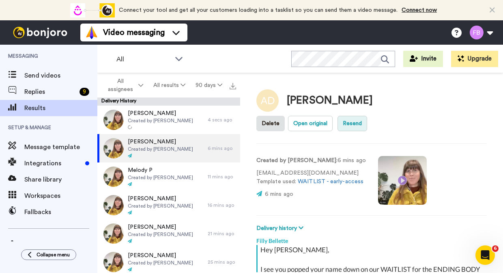
click at [367, 116] on button "Resend" at bounding box center [353, 123] width 30 height 15
type textarea "x"
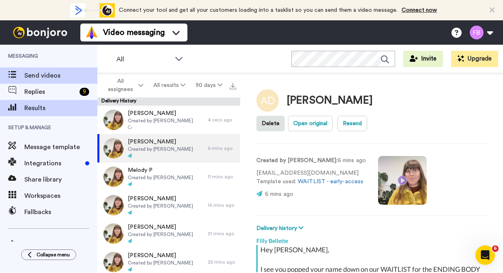
click at [30, 78] on span "Send videos" at bounding box center [60, 76] width 73 height 10
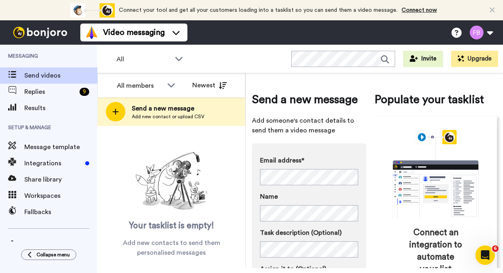
click at [363, 224] on div "Email address* No search result for ‘ emrothwell3@gmail.com ’ Name Task descrip…" at bounding box center [309, 240] width 114 height 194
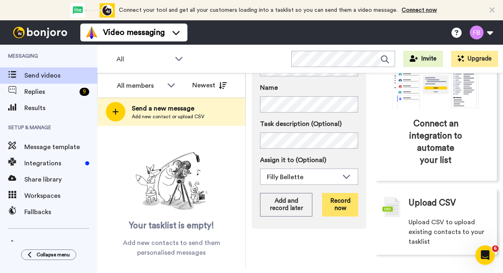
scroll to position [108, 0]
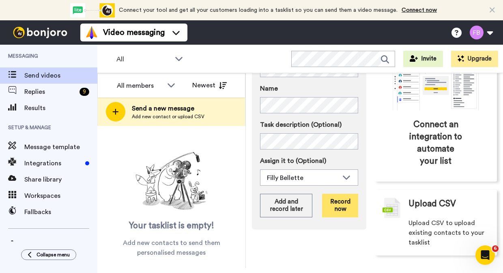
click at [338, 205] on button "Record now" at bounding box center [340, 206] width 36 height 24
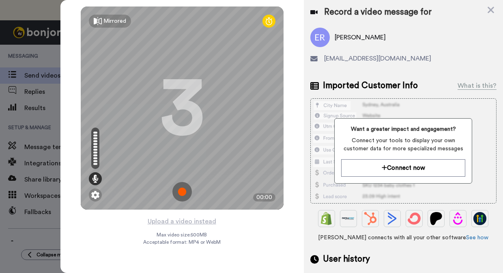
click at [182, 192] on img at bounding box center [181, 191] width 19 height 19
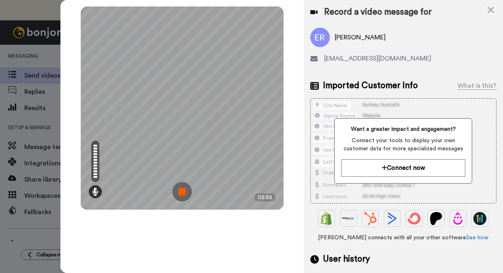
click at [182, 192] on img at bounding box center [181, 191] width 19 height 19
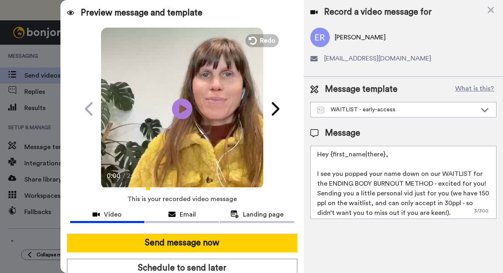
click at [476, 180] on textarea "Hey {first_name|there}, I see you popped your name down on our WAITLIST for the…" at bounding box center [403, 182] width 186 height 73
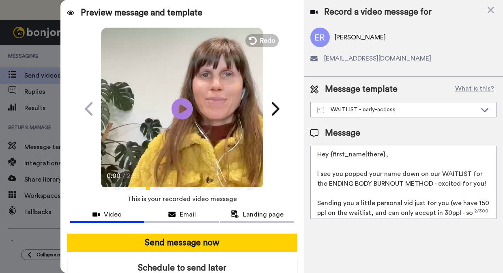
type textarea "Hey {first_name|there}, I see you popped your name down on our WAITLIST for the…"
click at [183, 109] on icon "Play/Pause" at bounding box center [183, 108] width 22 height 39
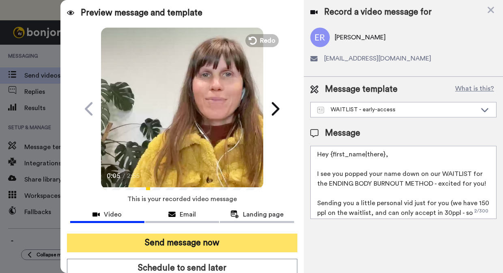
click at [191, 241] on button "Send message now" at bounding box center [182, 242] width 230 height 19
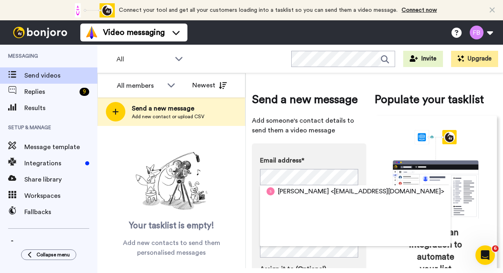
click at [363, 157] on div "Email address* Siobhan <bartersiobhan@gmail.com> Name Task description (Optiona…" at bounding box center [309, 240] width 114 height 194
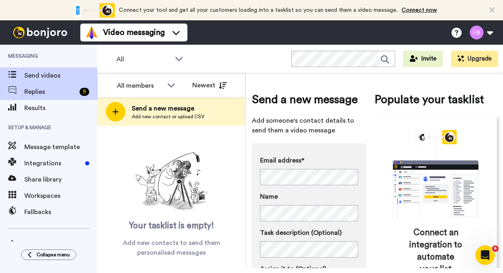
click at [27, 92] on span "Replies" at bounding box center [50, 92] width 52 height 10
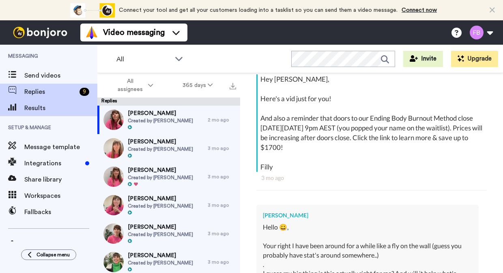
click at [37, 108] on span "Results" at bounding box center [60, 108] width 73 height 10
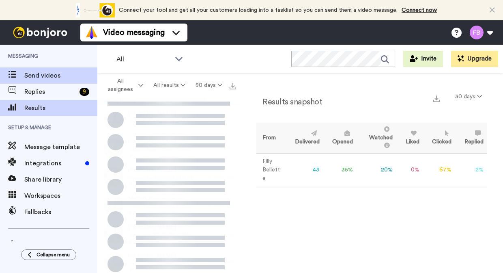
click at [43, 75] on span "Send videos" at bounding box center [60, 76] width 73 height 10
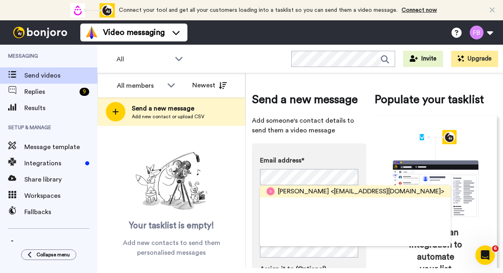
click at [366, 190] on span "<bartersiobhan@gmail.com>" at bounding box center [388, 191] width 114 height 10
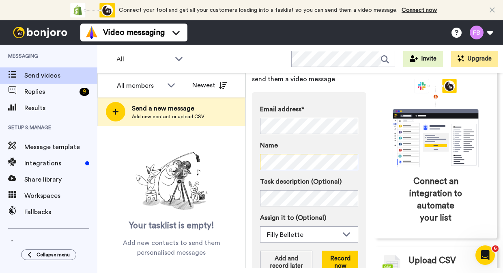
scroll to position [94, 0]
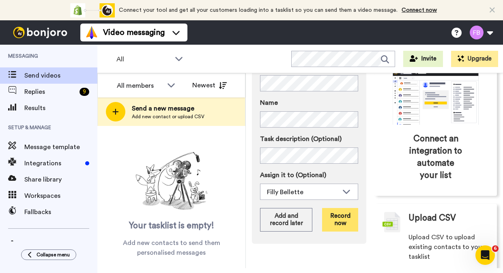
click at [346, 220] on button "Record now" at bounding box center [340, 220] width 36 height 24
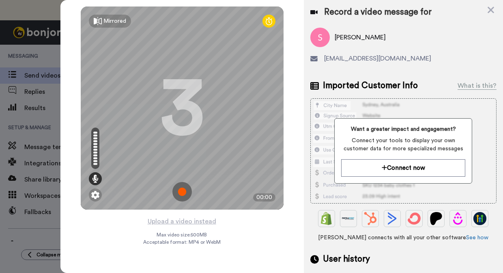
click at [184, 190] on img at bounding box center [181, 191] width 19 height 19
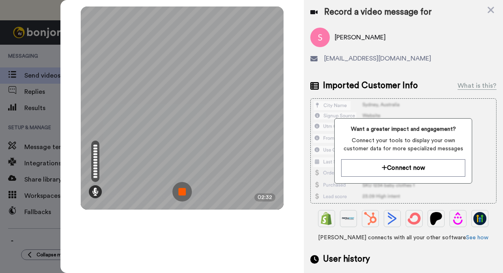
click at [174, 191] on img at bounding box center [181, 191] width 19 height 19
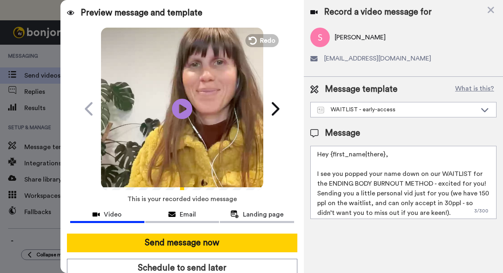
click at [482, 184] on textarea "Hey {first_name|there}, I see you popped your name down on our WAITLIST for the…" at bounding box center [403, 182] width 186 height 73
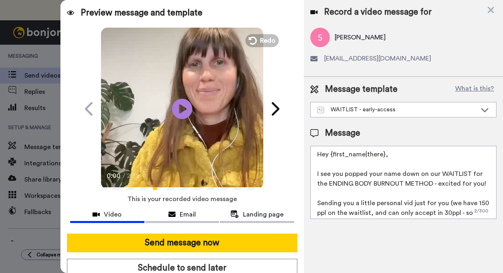
scroll to position [19, 0]
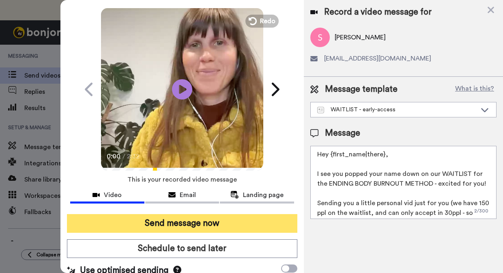
type textarea "Hey {first_name|there}, I see you popped your name down on our WAITLIST for the…"
click at [209, 219] on button "Send message now" at bounding box center [182, 223] width 230 height 19
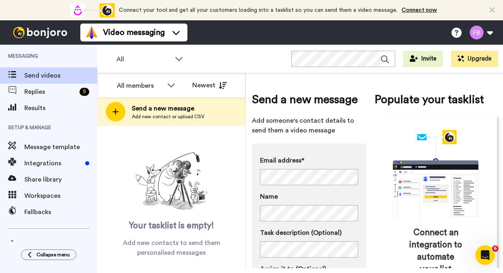
click at [368, 174] on div "Send a new message Add someone's contact details to send them a video message E…" at bounding box center [374, 227] width 245 height 296
click at [361, 209] on div "Email address* No search result for ‘ paige_hayward@yahoo.co.uk ’ Name Task des…" at bounding box center [309, 240] width 114 height 194
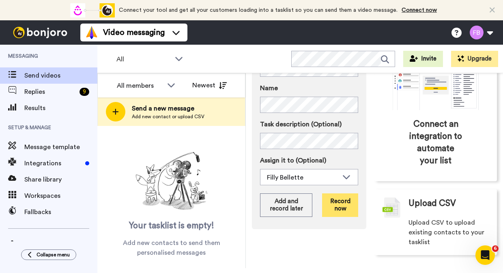
click at [345, 202] on button "Record now" at bounding box center [340, 205] width 36 height 24
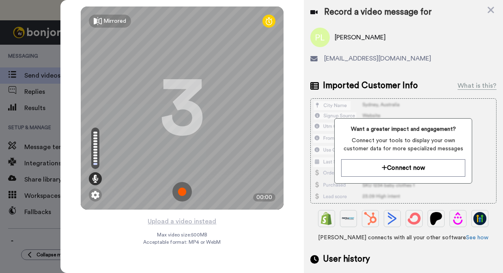
click at [182, 189] on img at bounding box center [181, 191] width 19 height 19
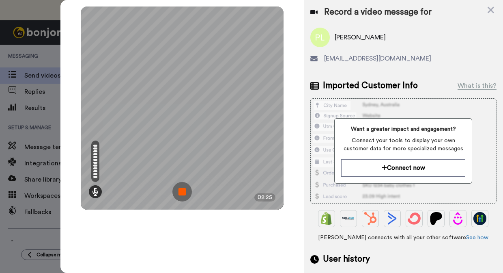
click at [179, 191] on img at bounding box center [181, 191] width 19 height 19
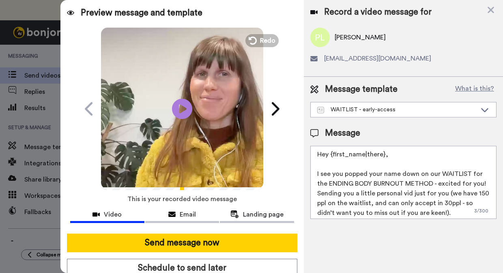
click at [478, 181] on textarea "Hey {first_name|there}, I see you popped your name down on our WAITLIST for the…" at bounding box center [403, 182] width 186 height 73
type textarea "Hey {first_name|there}, I see you popped your name down on our WAITLIST for the…"
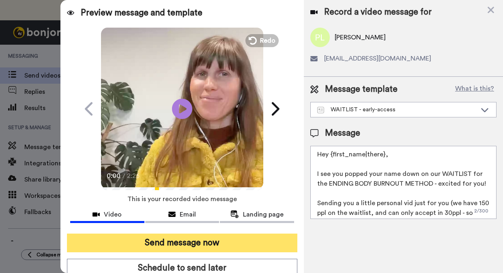
click at [224, 241] on button "Send message now" at bounding box center [182, 242] width 230 height 19
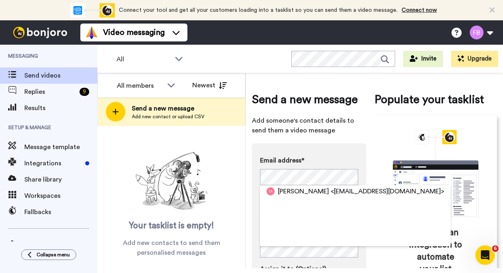
click at [371, 165] on div "Send a new message Add someone's contact details to send them a video message E…" at bounding box center [374, 227] width 245 height 296
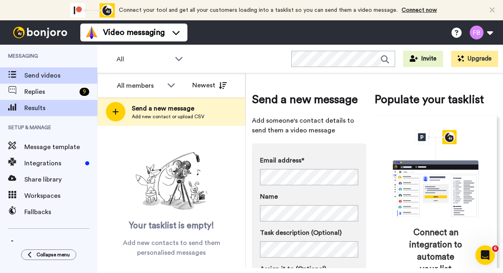
click at [41, 106] on span "Results" at bounding box center [60, 108] width 73 height 10
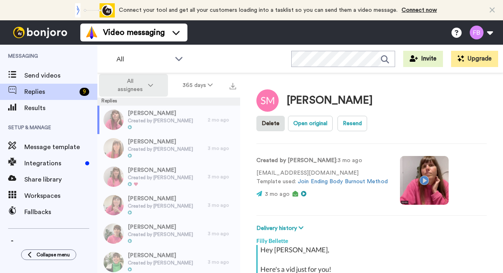
scroll to position [170, 0]
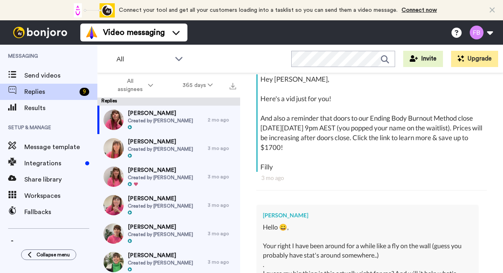
click at [169, 145] on span "Tracey B" at bounding box center [160, 142] width 65 height 8
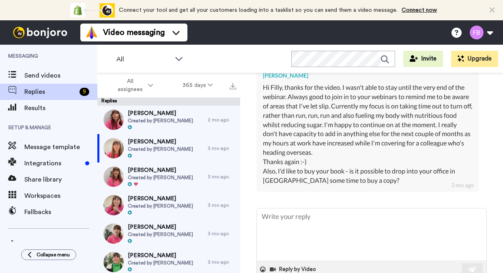
type textarea "x"
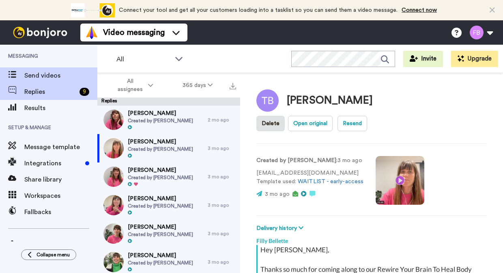
click at [48, 73] on span "Send videos" at bounding box center [60, 76] width 73 height 10
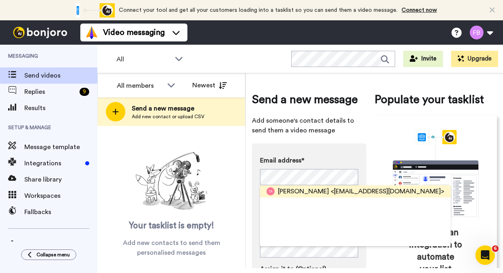
click at [366, 190] on span "<trayb@hotmail.com>" at bounding box center [388, 191] width 114 height 10
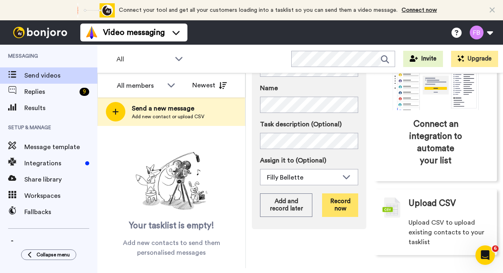
scroll to position [108, 0]
click at [341, 202] on button "Record now" at bounding box center [340, 206] width 36 height 24
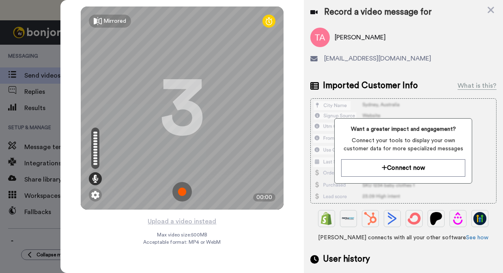
click at [179, 192] on img at bounding box center [181, 191] width 19 height 19
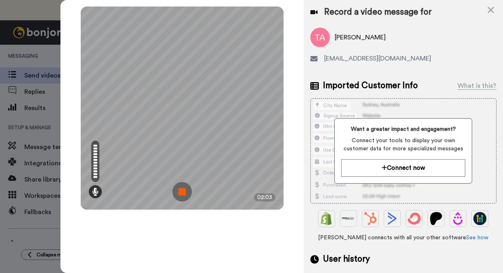
click at [181, 197] on img at bounding box center [181, 191] width 19 height 19
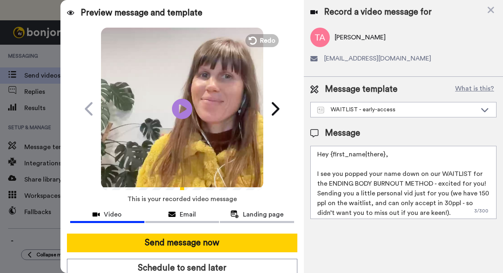
click at [479, 179] on textarea "Hey {first_name|there}, I see you popped your name down on our WAITLIST for the…" at bounding box center [403, 182] width 186 height 73
type textarea "Hey {first_name|there}, I see you popped your name down on our WAITLIST for the…"
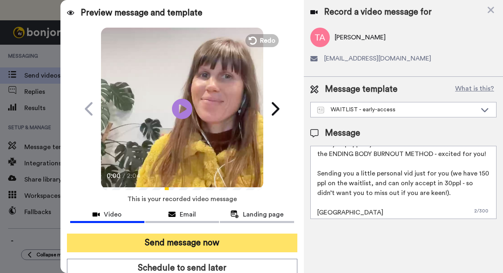
scroll to position [30, 0]
click at [222, 242] on button "Send message now" at bounding box center [182, 242] width 230 height 19
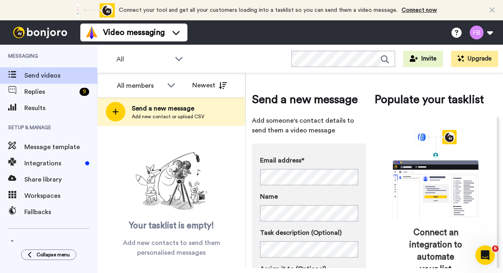
click at [361, 236] on div "Email address* No search result for ‘ [EMAIL_ADDRESS][DOMAIN_NAME] ’ Name Task …" at bounding box center [309, 240] width 114 height 194
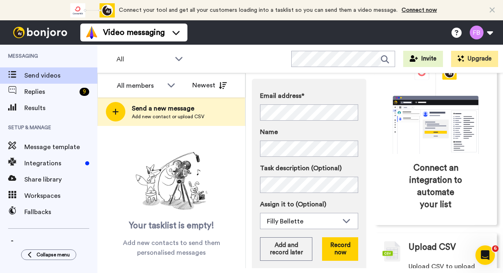
scroll to position [73, 0]
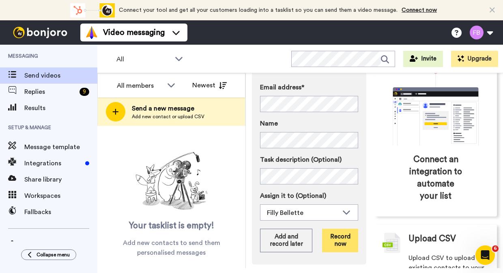
click at [341, 239] on button "Record now" at bounding box center [340, 240] width 36 height 24
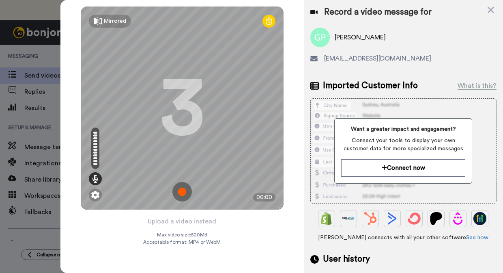
click at [182, 187] on img at bounding box center [181, 191] width 19 height 19
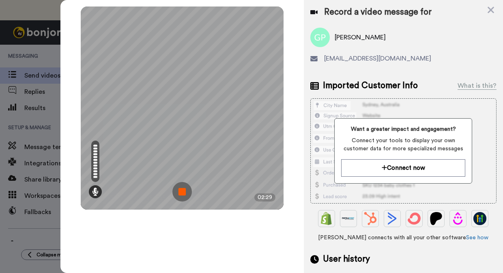
click at [178, 197] on img at bounding box center [181, 191] width 19 height 19
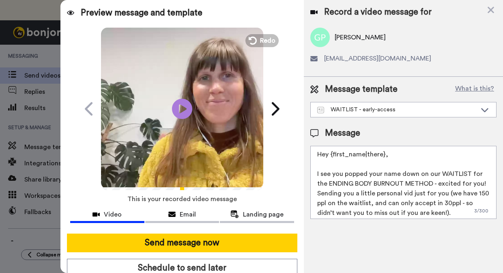
click at [482, 183] on textarea "Hey {first_name|there}, I see you popped your name down on our WAITLIST for the…" at bounding box center [403, 182] width 186 height 73
type textarea "Hey {first_name|there}, I see you popped your name down on our WAITLIST for the…"
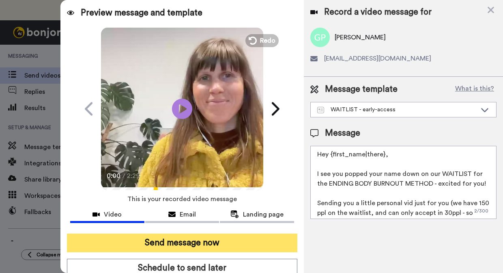
click at [238, 240] on button "Send message now" at bounding box center [182, 242] width 230 height 19
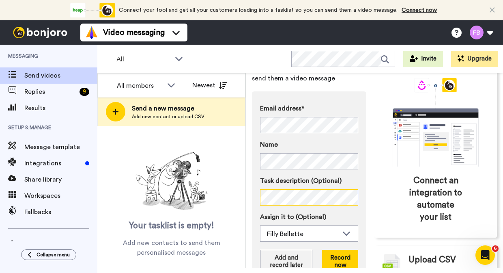
scroll to position [67, 0]
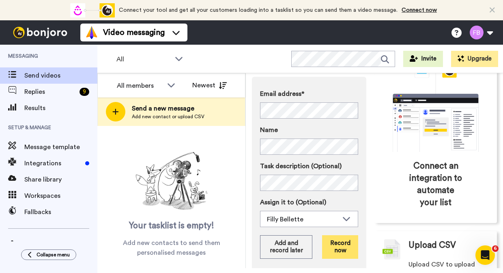
click at [348, 245] on button "Record now" at bounding box center [340, 247] width 36 height 24
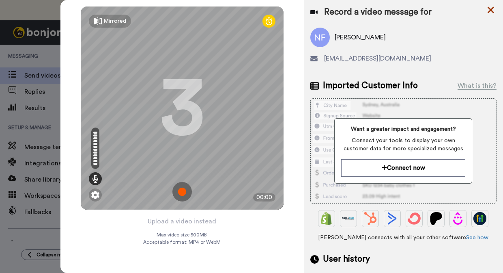
click at [491, 10] on icon at bounding box center [491, 10] width 6 height 6
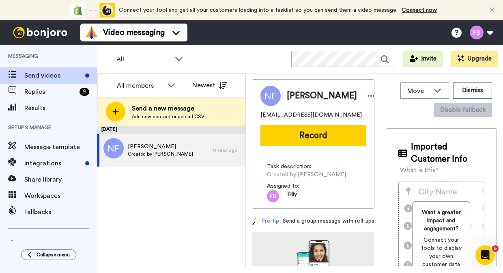
click at [291, 115] on span "[EMAIL_ADDRESS][DOMAIN_NAME]" at bounding box center [311, 115] width 101 height 8
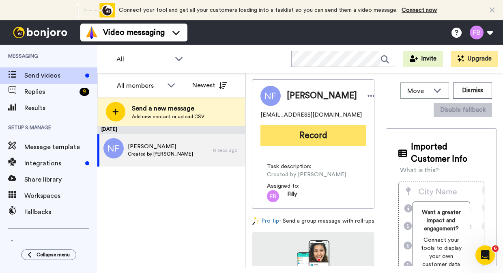
click at [315, 135] on button "Record" at bounding box center [313, 135] width 105 height 21
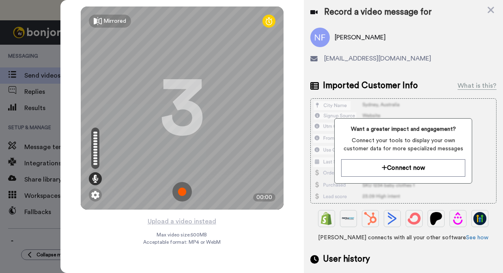
click at [180, 193] on img at bounding box center [181, 191] width 19 height 19
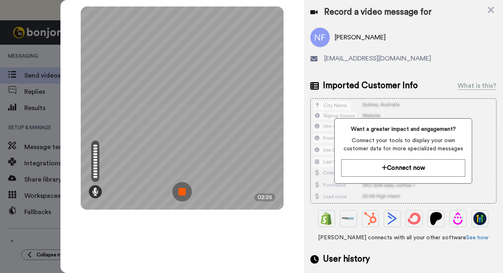
click at [180, 193] on img at bounding box center [181, 191] width 19 height 19
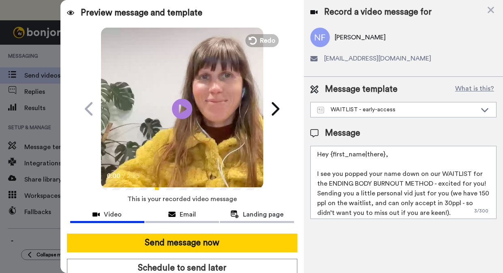
click at [479, 181] on textarea "Hey {first_name|there}, I see you popped your name down on our WAITLIST for the…" at bounding box center [403, 182] width 186 height 73
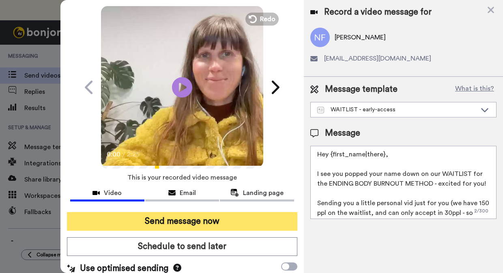
scroll to position [25, 0]
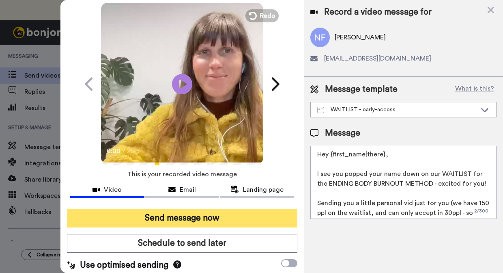
type textarea "Hey {first_name|there}, I see you popped your name down on our WAITLIST for the…"
click at [205, 213] on button "Send message now" at bounding box center [182, 218] width 230 height 19
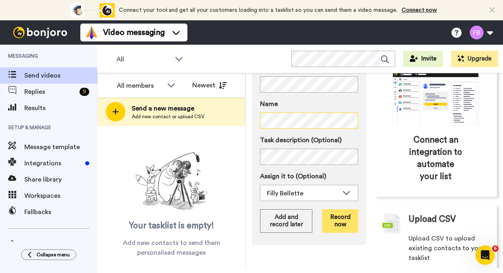
scroll to position [99, 0]
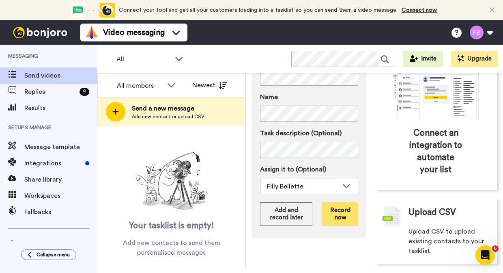
click at [341, 207] on button "Record now" at bounding box center [340, 214] width 36 height 24
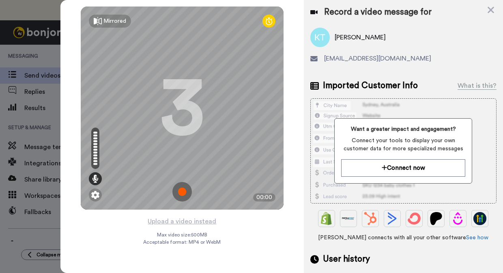
click at [180, 193] on img at bounding box center [181, 191] width 19 height 19
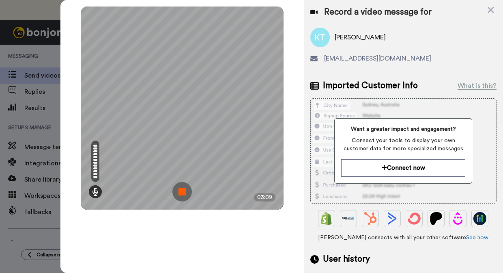
click at [180, 193] on img at bounding box center [181, 191] width 19 height 19
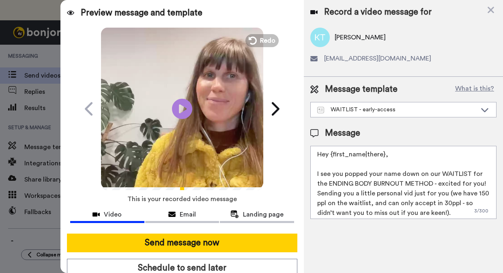
click at [487, 181] on textarea "Hey {first_name|there}, I see you popped your name down on our WAITLIST for the…" at bounding box center [403, 182] width 186 height 73
type textarea "Hey {first_name|there}, I see you popped your name down on our WAITLIST for the…"
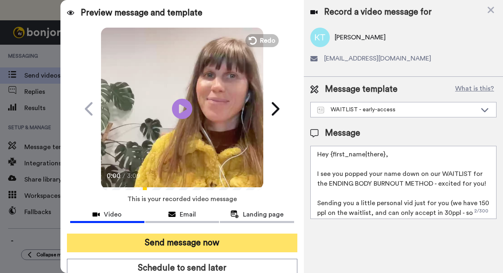
click at [151, 242] on button "Send message now" at bounding box center [182, 242] width 230 height 19
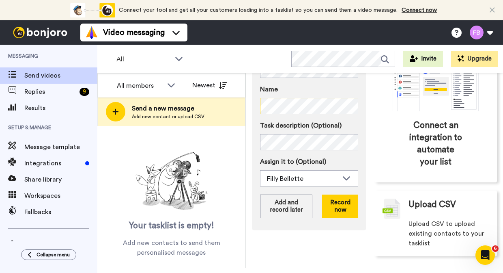
scroll to position [108, 0]
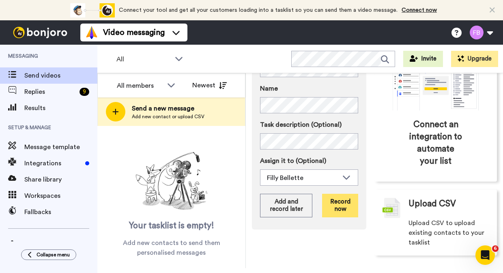
click at [339, 205] on button "Record now" at bounding box center [340, 206] width 36 height 24
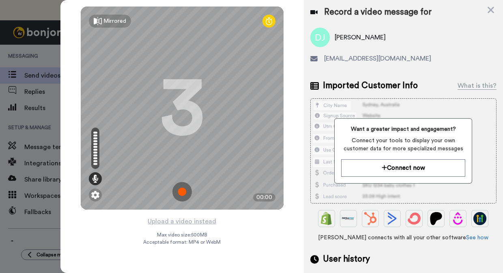
click at [181, 190] on img at bounding box center [181, 191] width 19 height 19
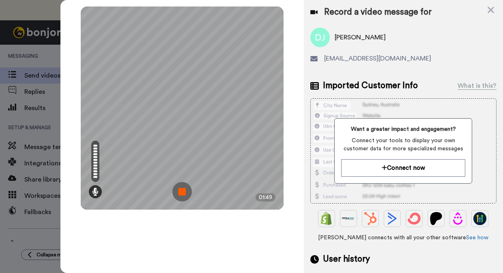
click at [181, 190] on img at bounding box center [181, 191] width 19 height 19
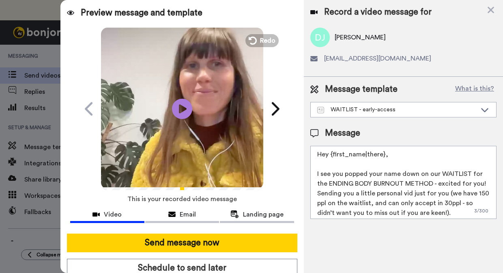
scroll to position [17, 0]
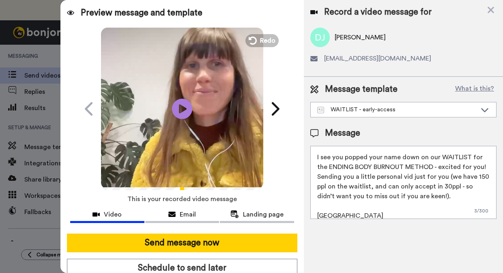
drag, startPoint x: 445, startPoint y: 197, endPoint x: 314, endPoint y: 158, distance: 136.3
click at [314, 158] on textarea "Hey {first_name|there}, I see you popped your name down on our WAITLIST for the…" at bounding box center [403, 182] width 186 height 73
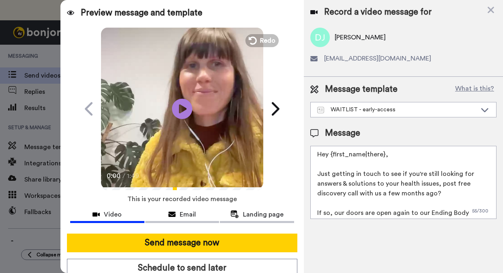
scroll to position [6, 0]
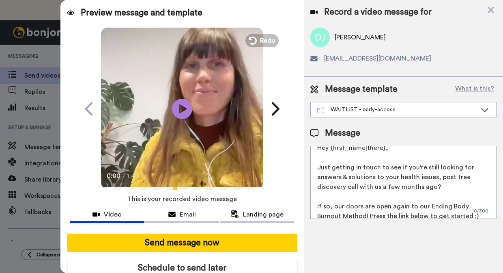
type textarea "Hey {first_name|there}, Just getting in touch to see if you're still looking fo…"
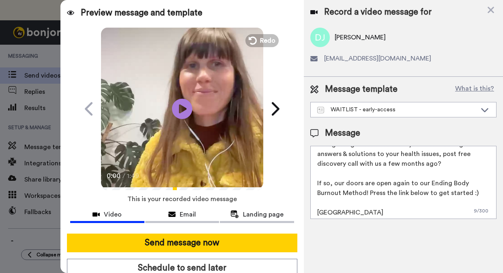
scroll to position [30, 0]
click at [353, 210] on textarea "Hey {first_name|there}, Just getting in touch to see if you're still looking fo…" at bounding box center [403, 182] width 186 height 73
click at [350, 241] on div "Record a video message for [PERSON_NAME] [EMAIL_ADDRESS][DOMAIN_NAME] Message t…" at bounding box center [403, 136] width 199 height 273
click at [356, 194] on textarea "Hey {first_name|there}, Just getting in touch to see if you're still looking fo…" at bounding box center [403, 182] width 186 height 73
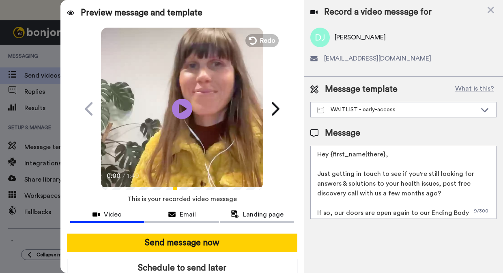
scroll to position [0, 0]
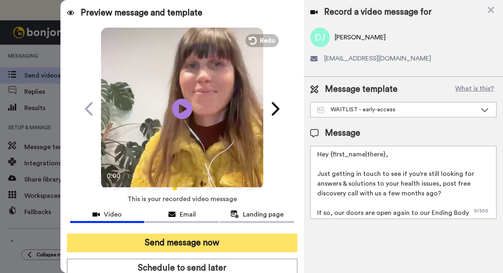
click at [252, 241] on button "Send message now" at bounding box center [182, 242] width 230 height 19
